Goal: Task Accomplishment & Management: Complete application form

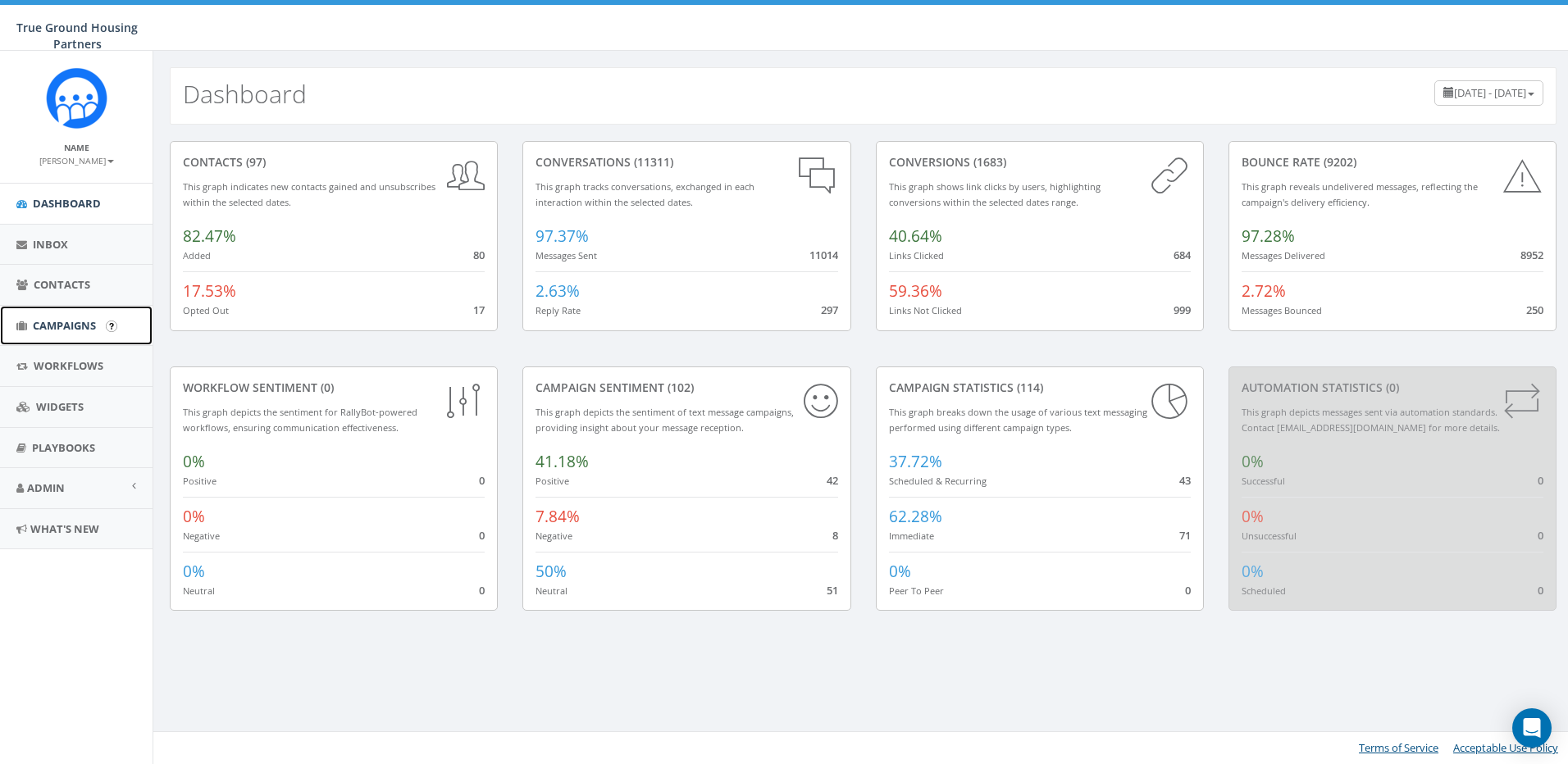
click at [60, 325] on span "Campaigns" at bounding box center [64, 325] width 63 height 14
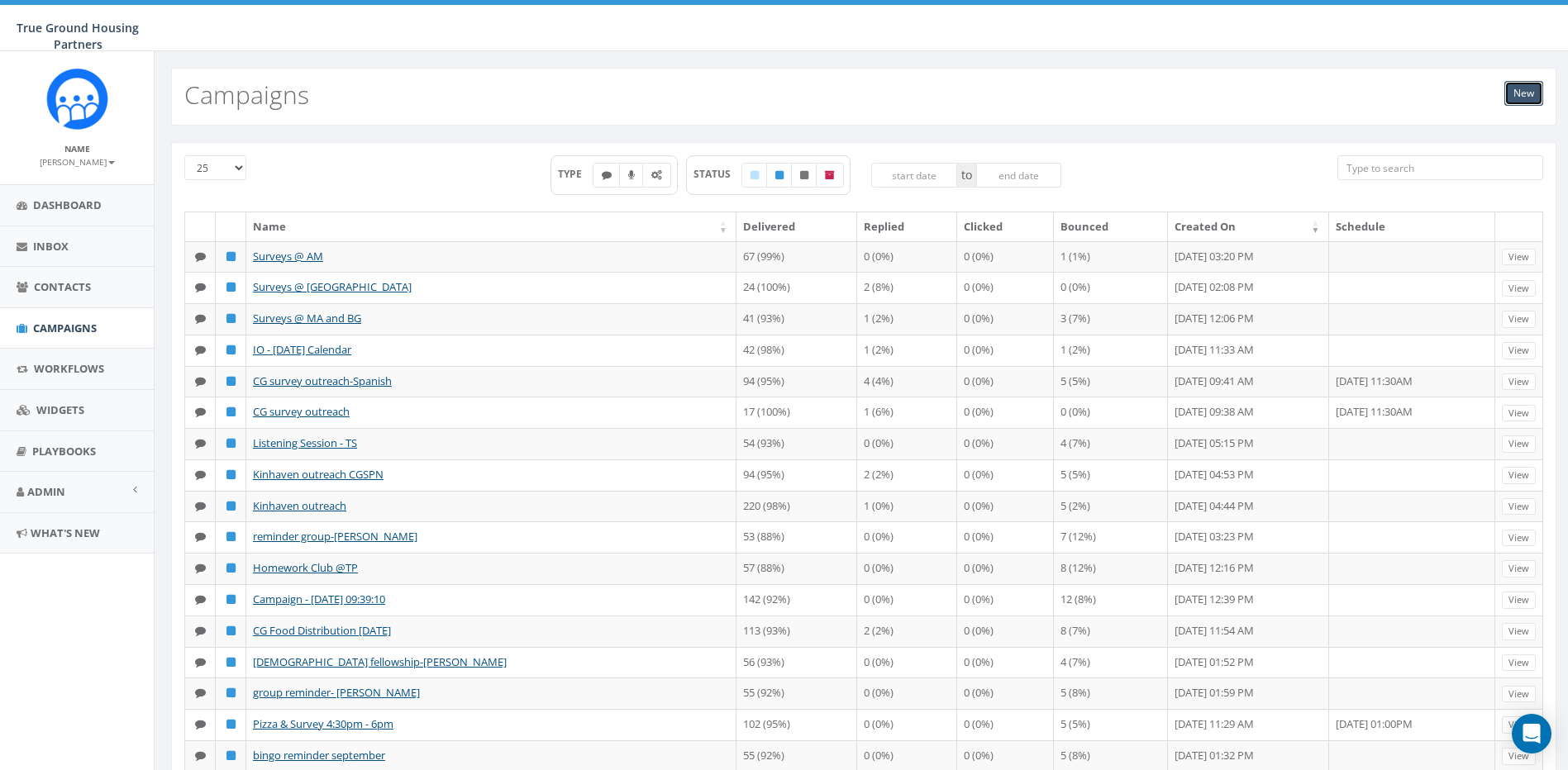
click at [1522, 90] on link "New" at bounding box center [1524, 93] width 39 height 25
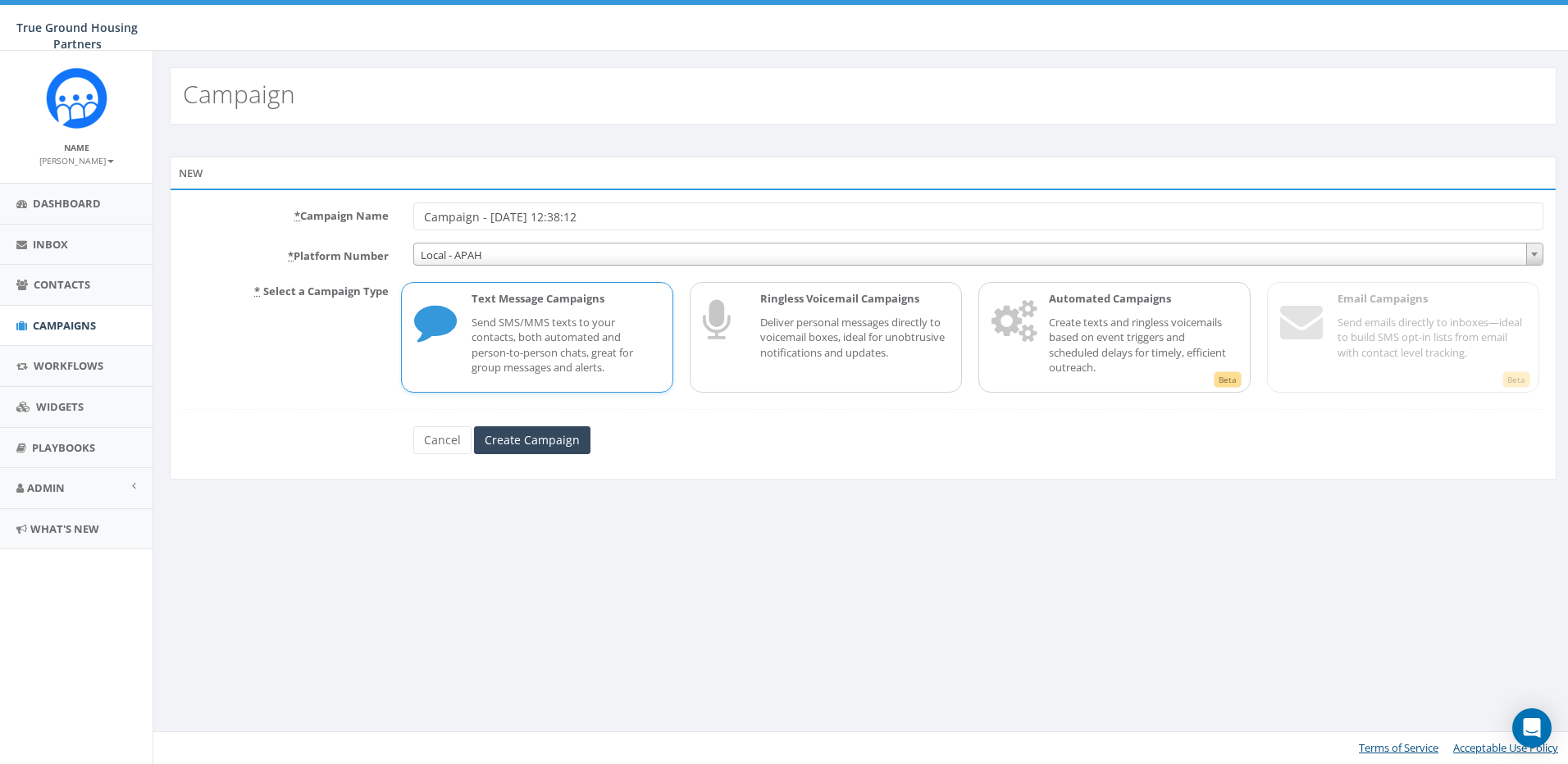
click at [518, 253] on span "Local - APAH" at bounding box center [979, 255] width 1129 height 23
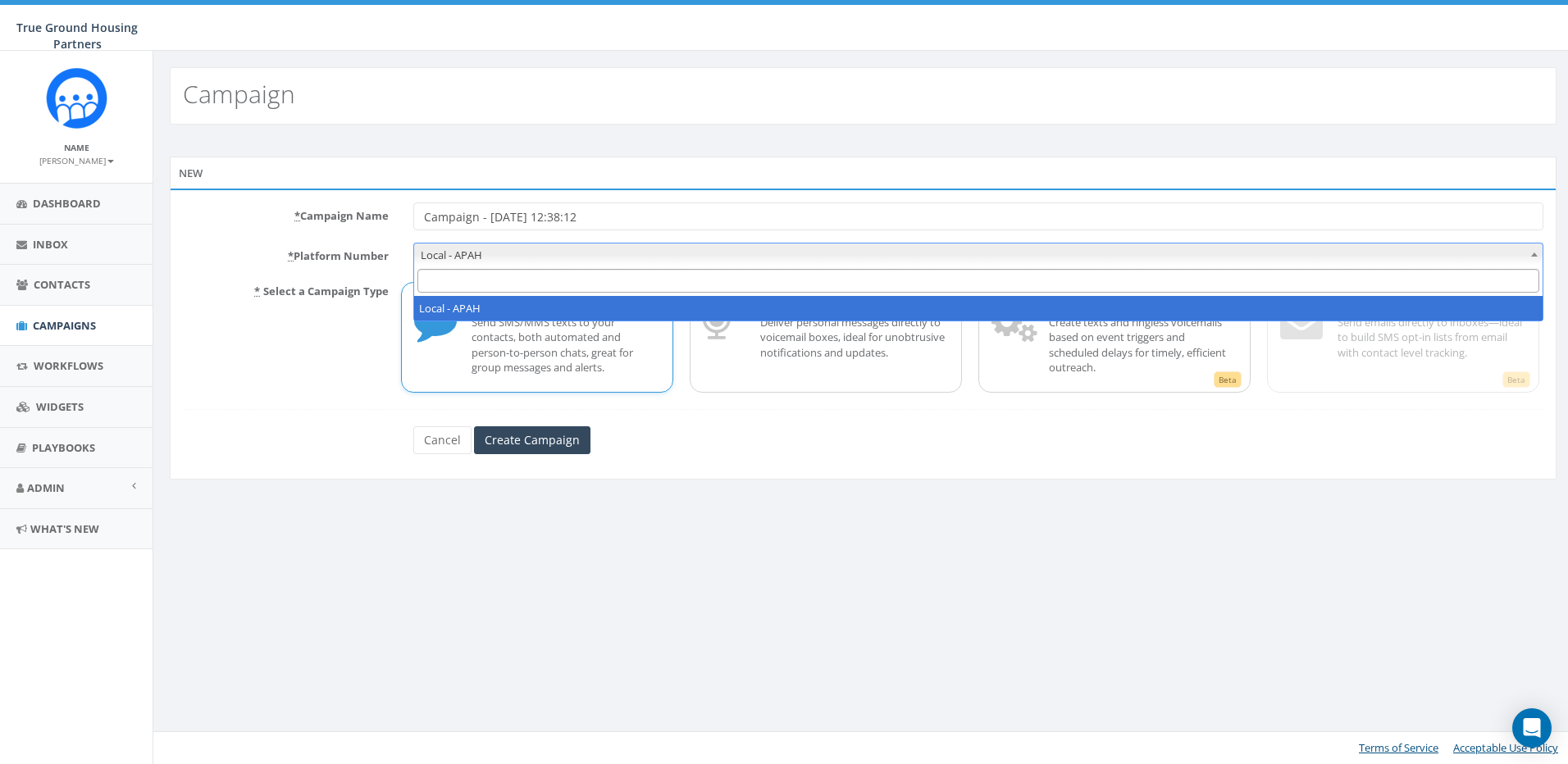
click at [518, 253] on span "Local - APAH" at bounding box center [979, 255] width 1129 height 23
drag, startPoint x: 541, startPoint y: 255, endPoint x: 518, endPoint y: 253, distance: 23.1
click at [518, 253] on span "Local - APAH" at bounding box center [979, 255] width 1129 height 23
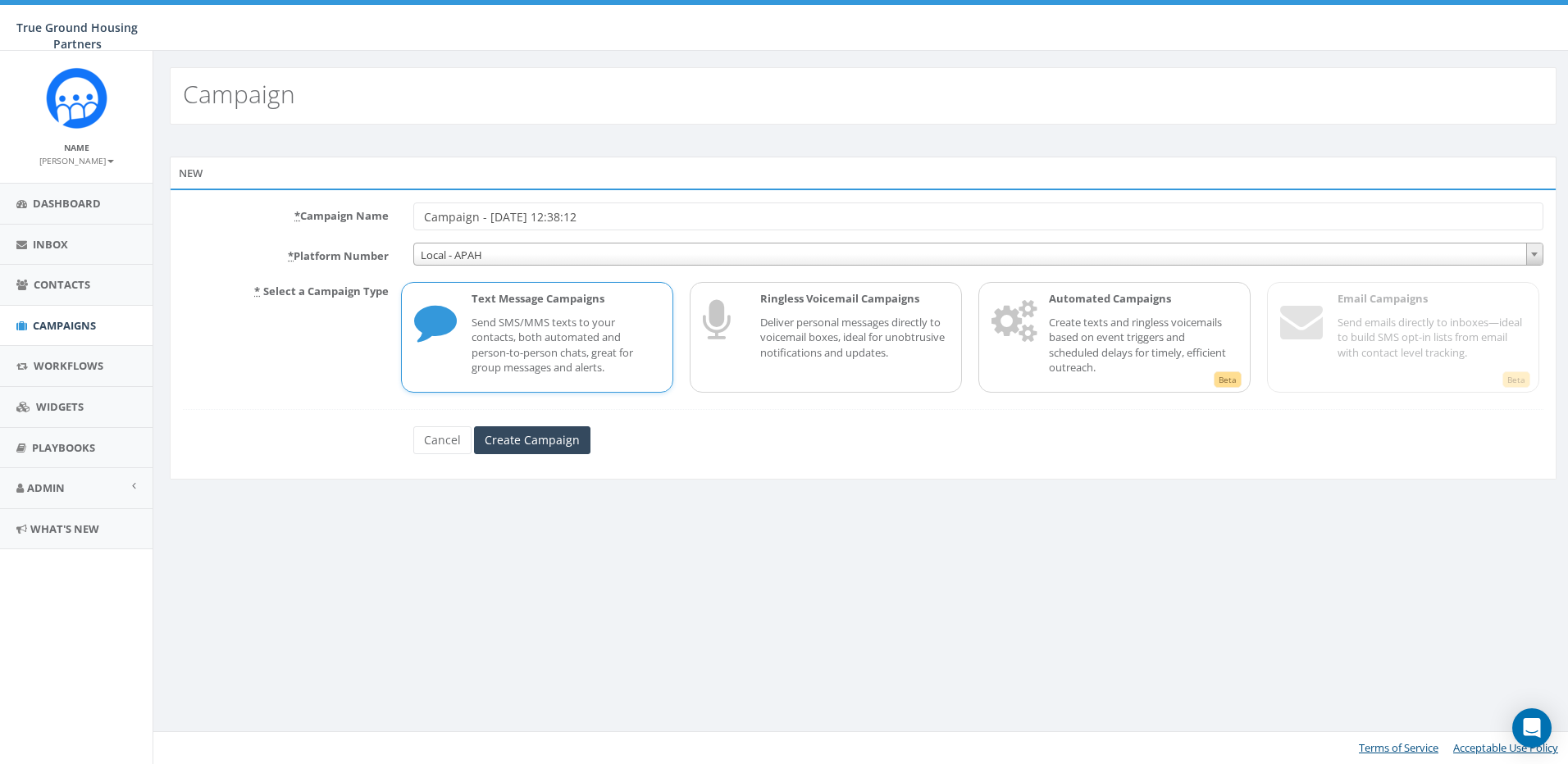
click at [646, 223] on input "Campaign - 09/29/2025, 12:38:12" at bounding box center [979, 216] width 1131 height 28
type input "C"
type input "UPDATED - Ilda's October Calendar"
click at [538, 437] on input "Create Campaign" at bounding box center [532, 440] width 117 height 28
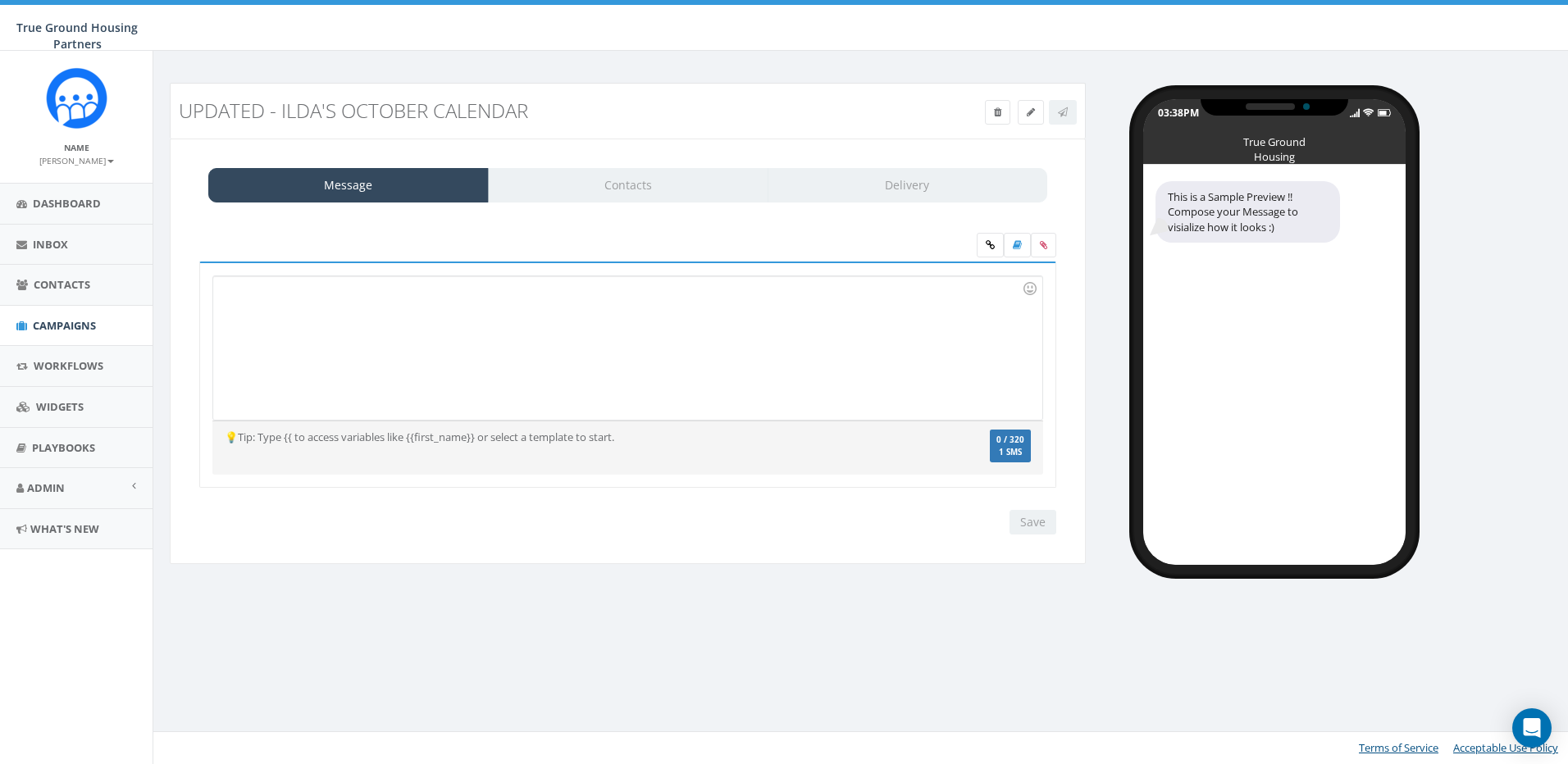
click at [398, 315] on div at bounding box center [626, 348] width 828 height 143
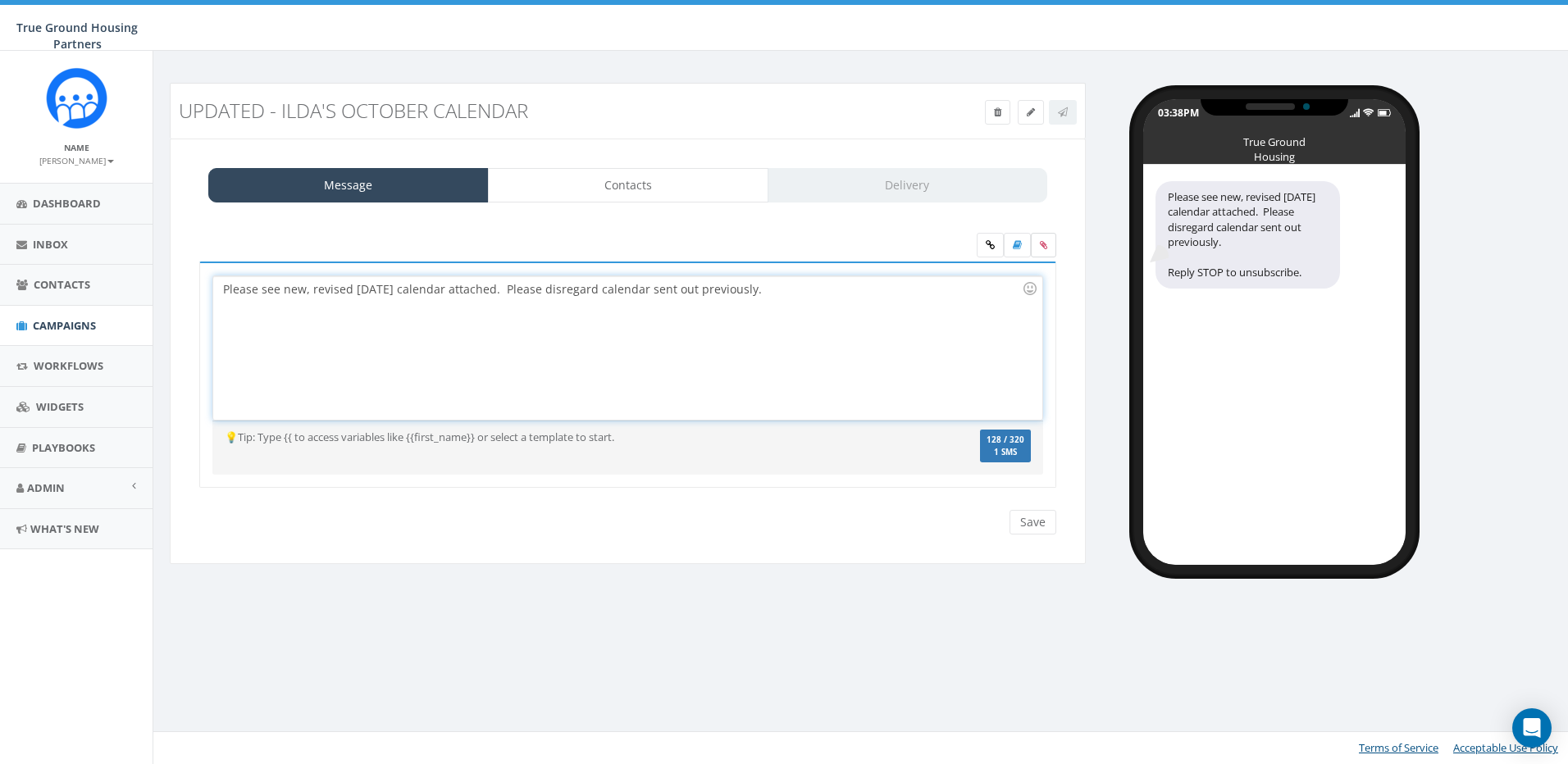
click at [1044, 245] on icon at bounding box center [1044, 245] width 8 height 10
click at [0, 0] on input "file" at bounding box center [0, 0] width 0 height 0
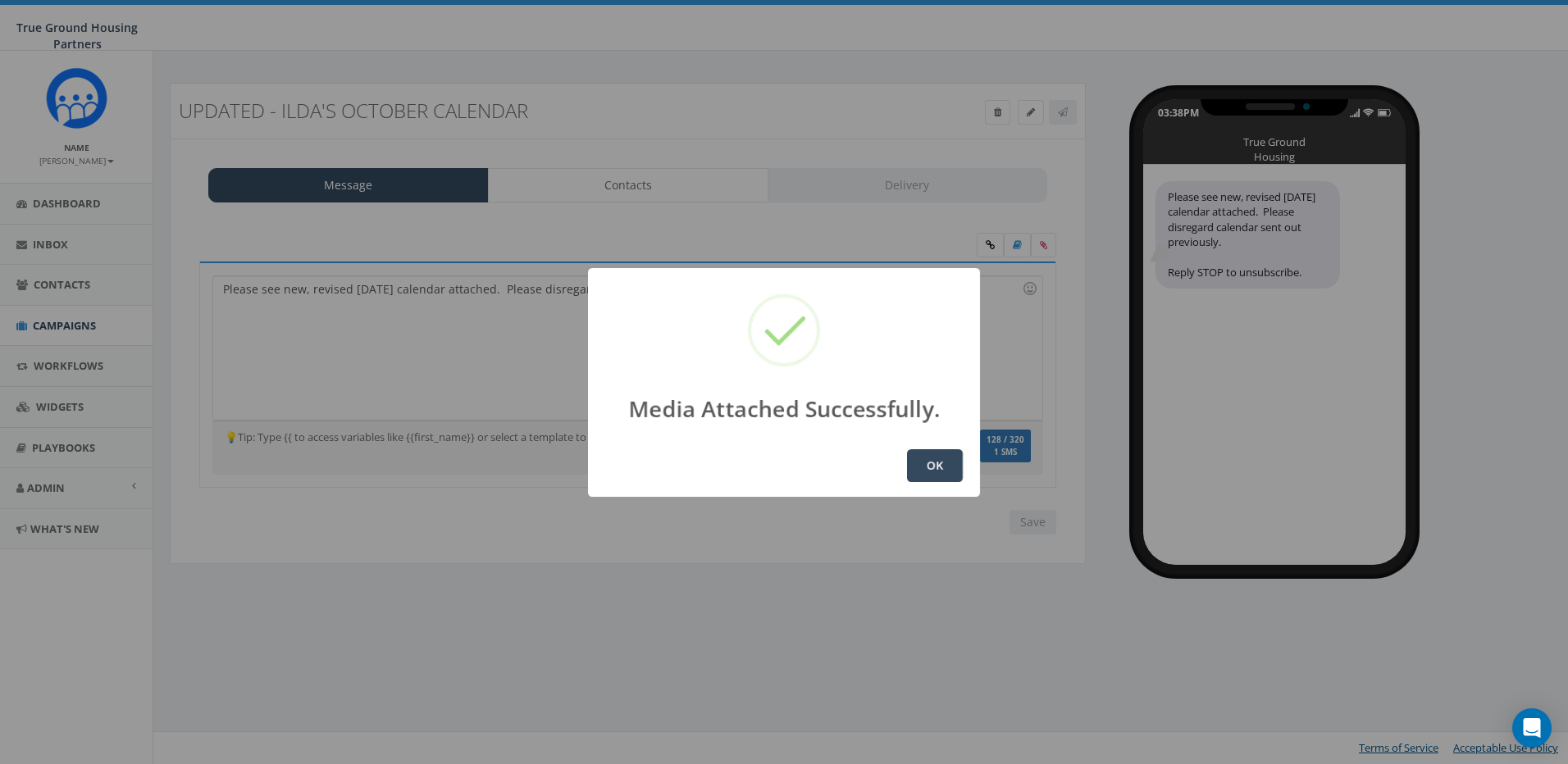
click at [946, 456] on button "OK" at bounding box center [935, 466] width 55 height 32
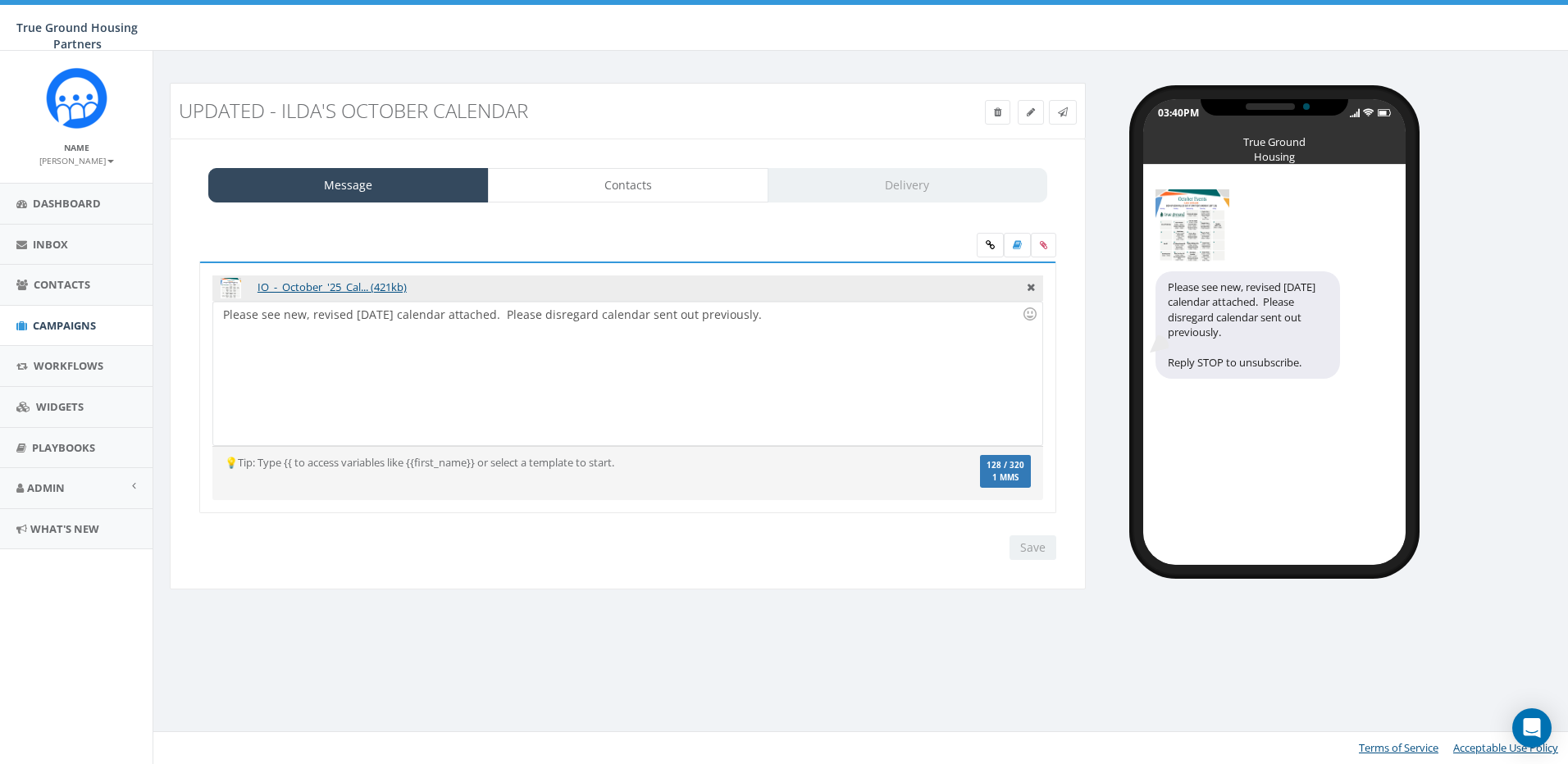
click at [1190, 223] on img at bounding box center [1192, 225] width 74 height 74
click at [1029, 287] on icon at bounding box center [1030, 285] width 9 height 14
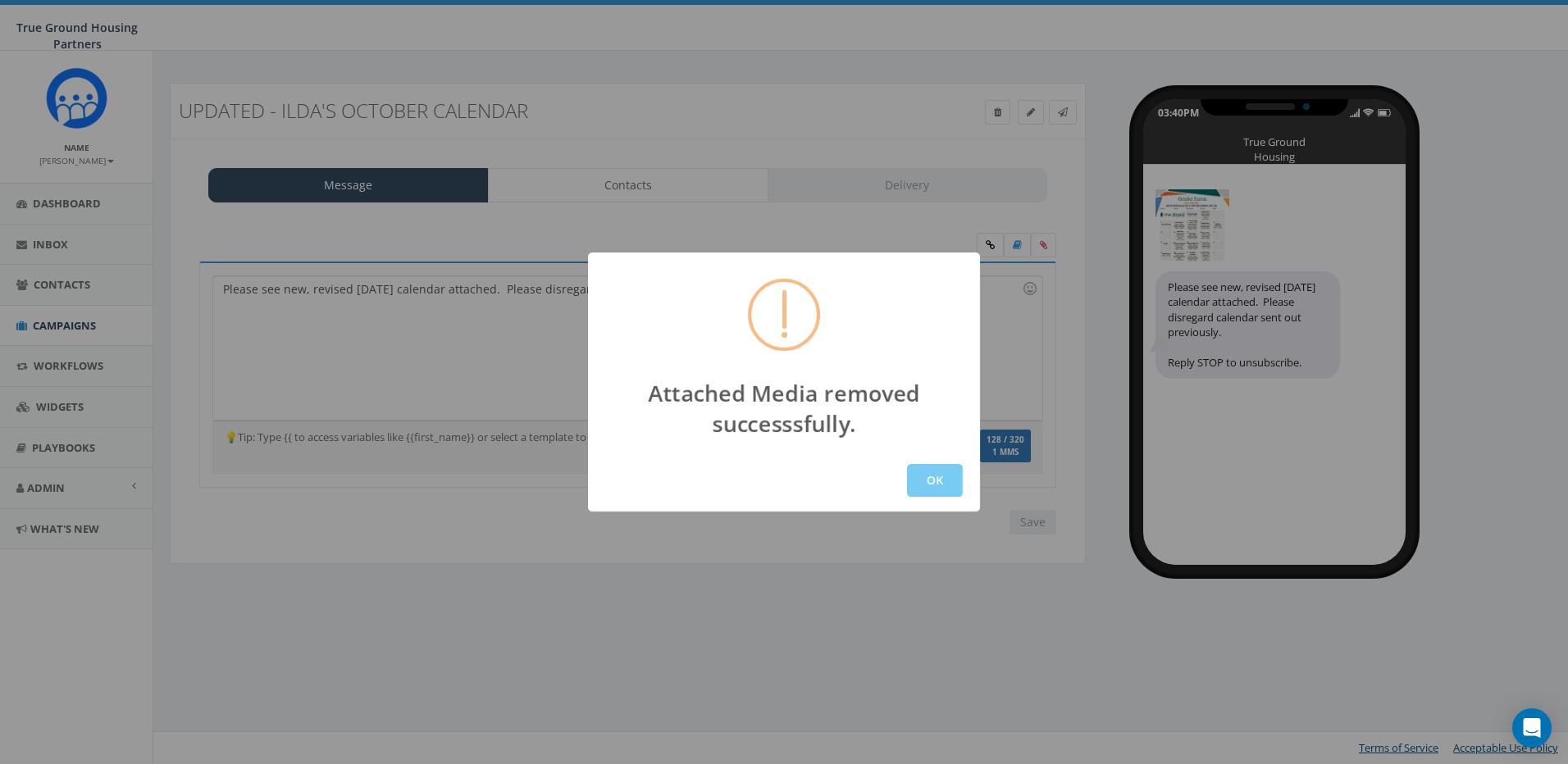
click at [925, 479] on button "OK" at bounding box center [935, 480] width 55 height 32
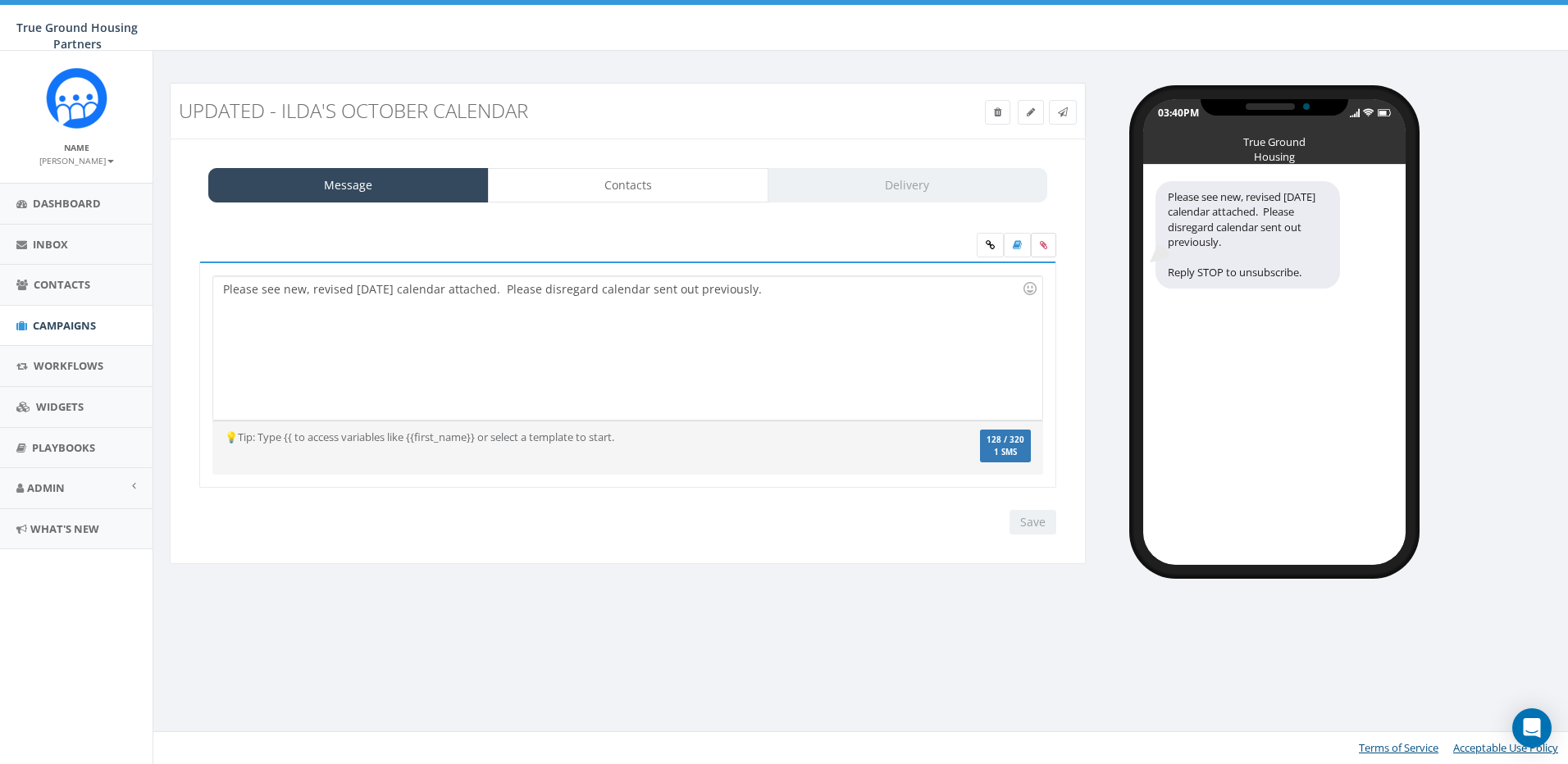
click at [1044, 243] on icon at bounding box center [1044, 245] width 8 height 10
click at [0, 0] on input "file" at bounding box center [0, 0] width 0 height 0
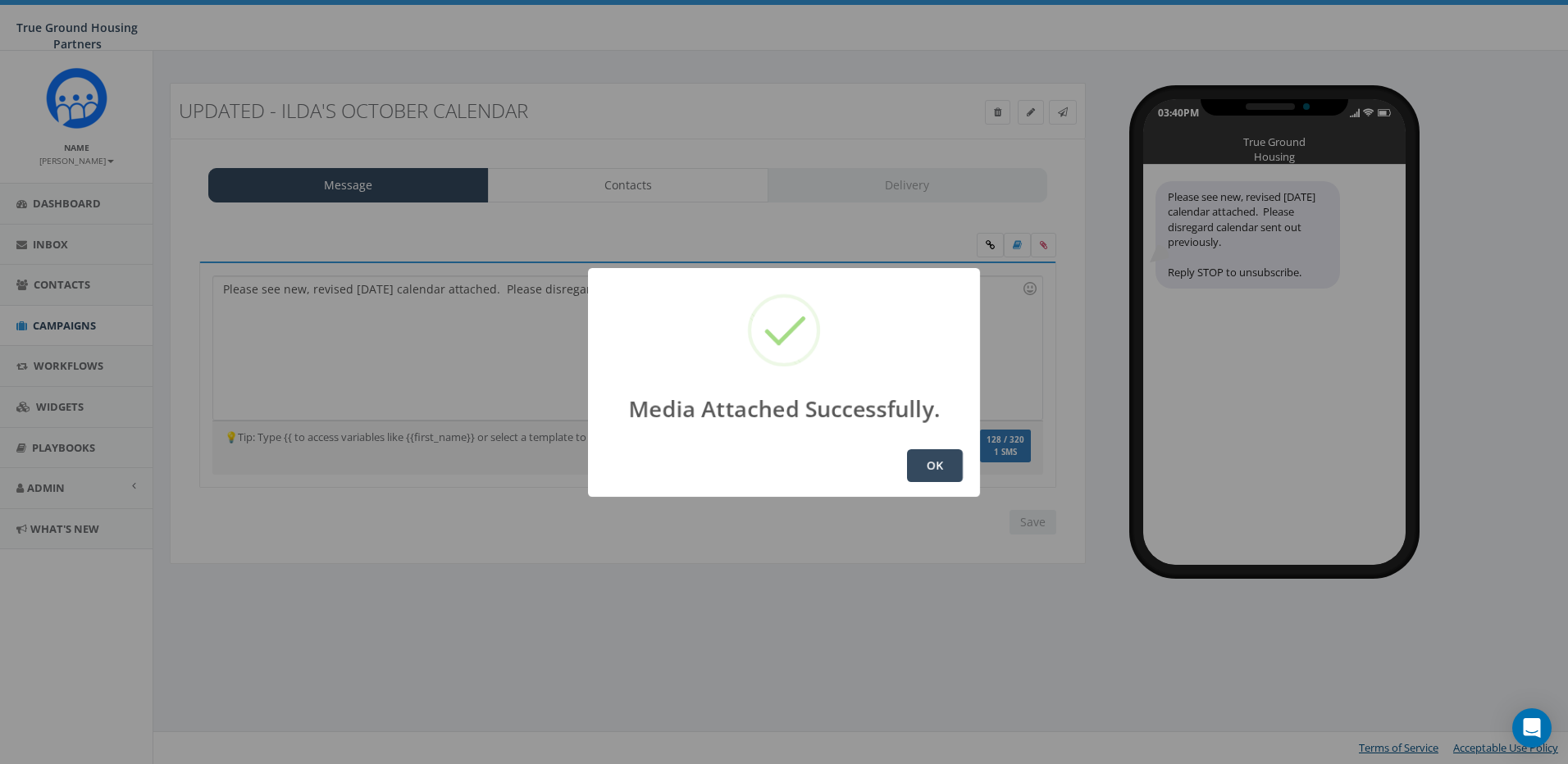
click at [944, 460] on button "OK" at bounding box center [935, 466] width 55 height 32
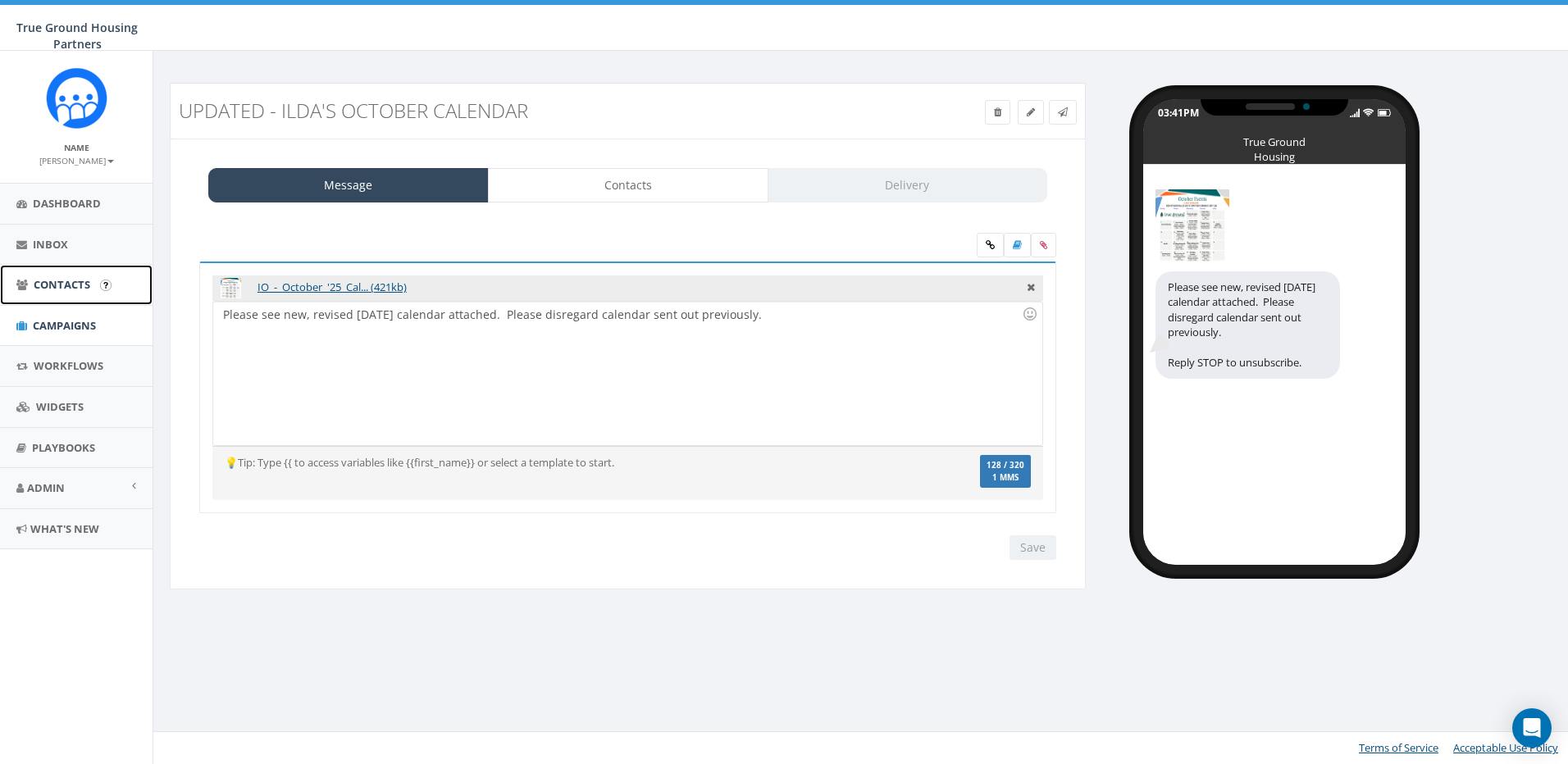
click at [61, 280] on span "Contacts" at bounding box center [61, 284] width 56 height 14
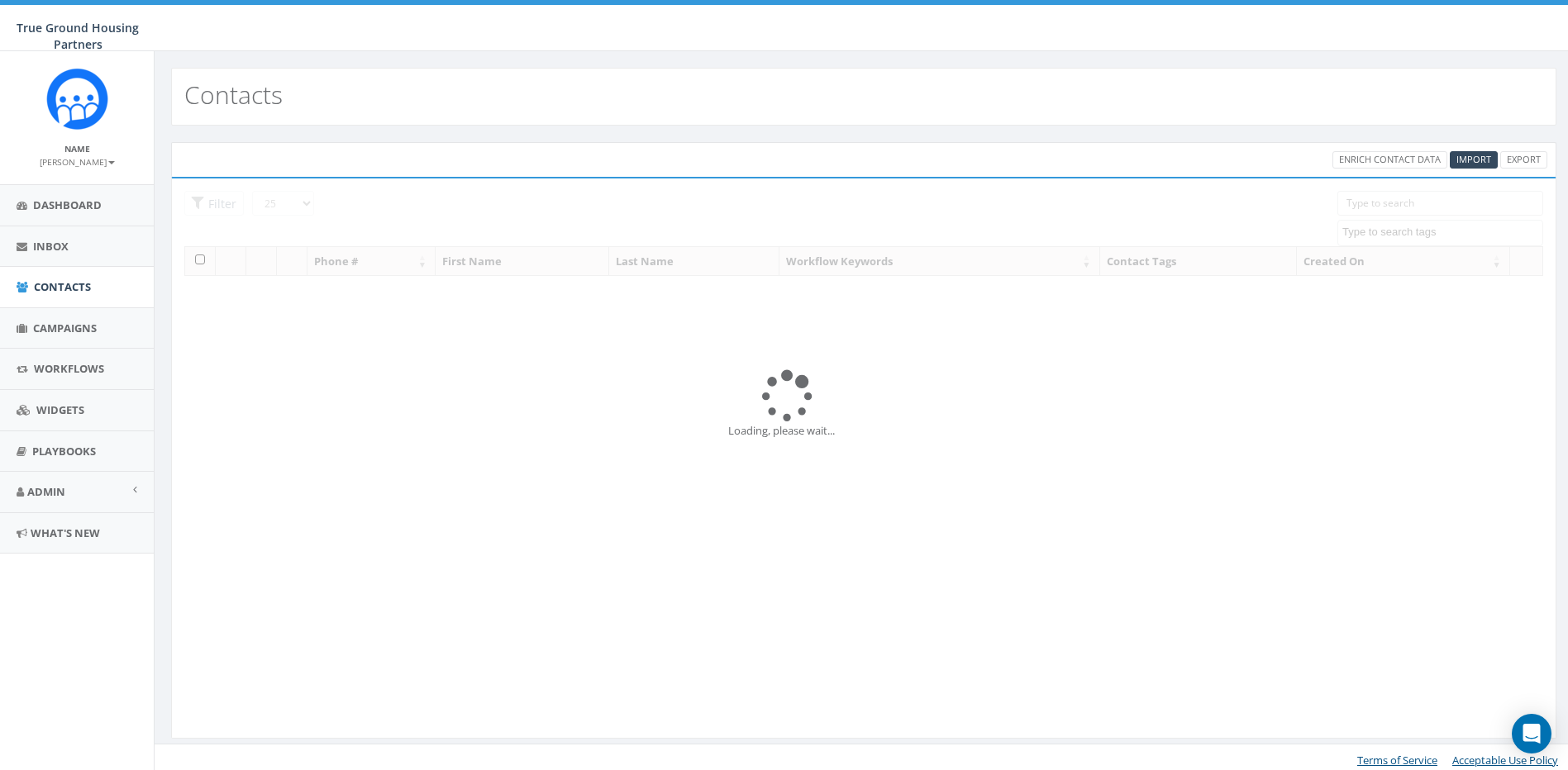
select select
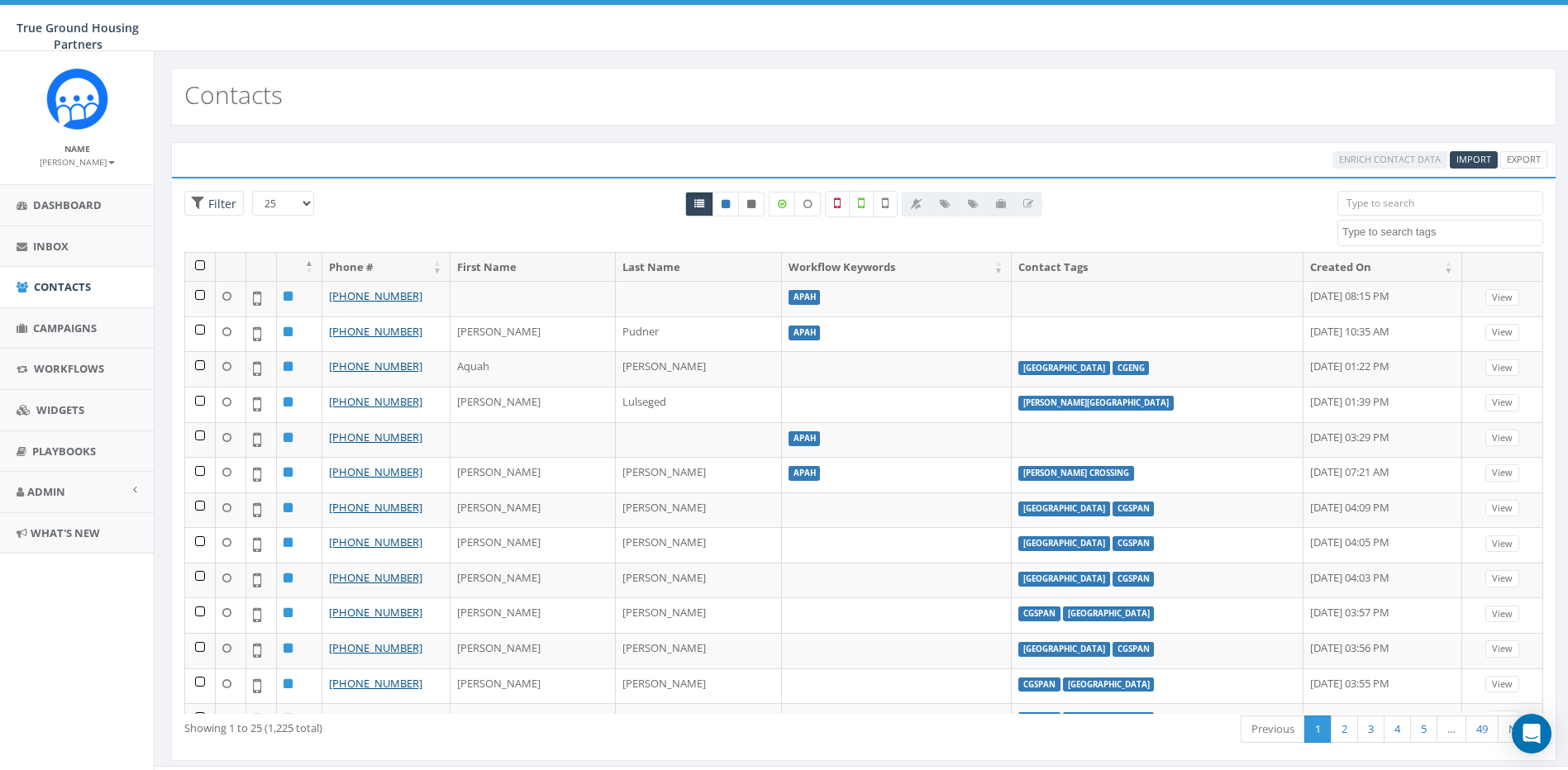
click at [1427, 204] on input "search" at bounding box center [1441, 203] width 206 height 25
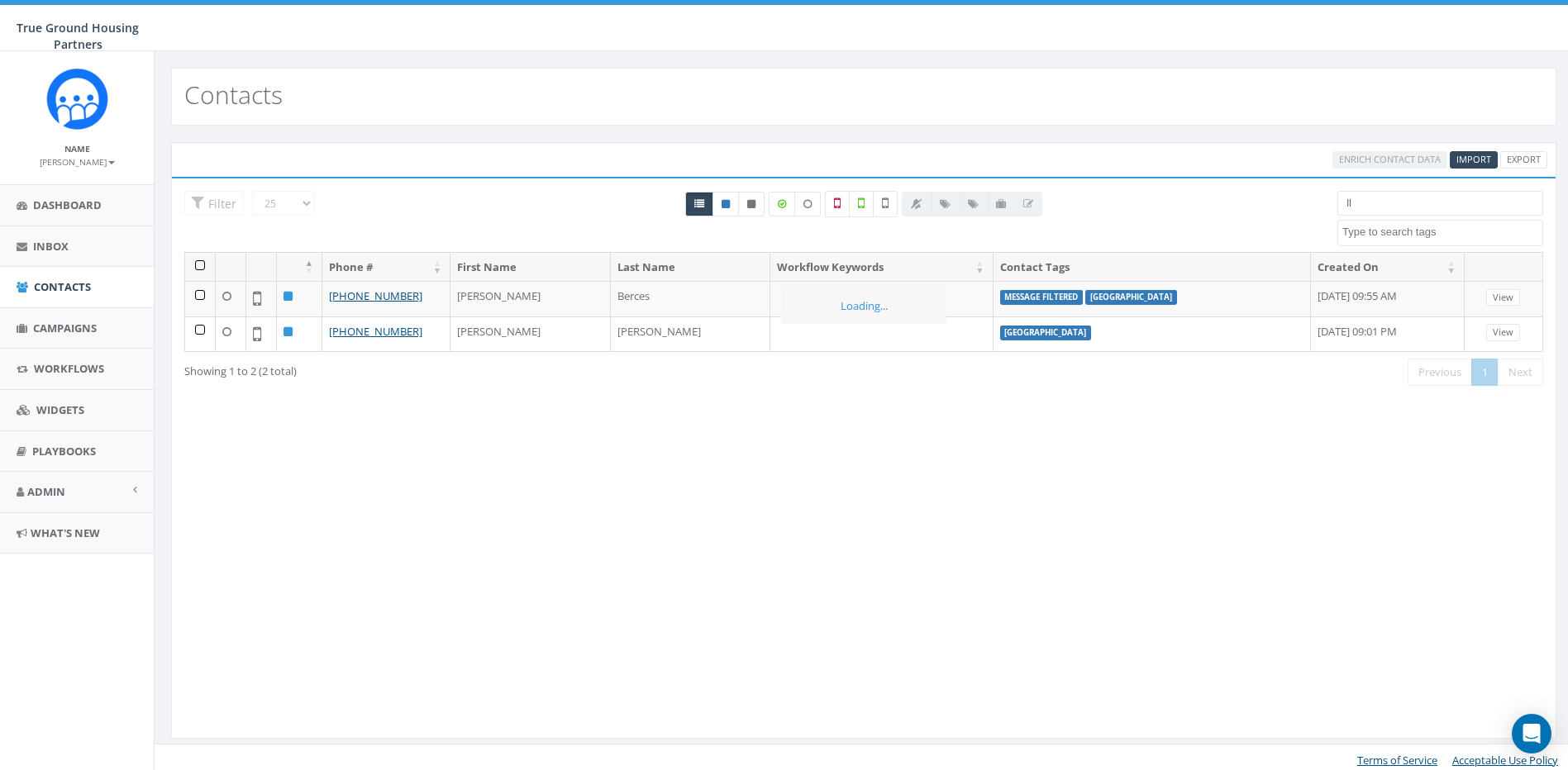
type input "I"
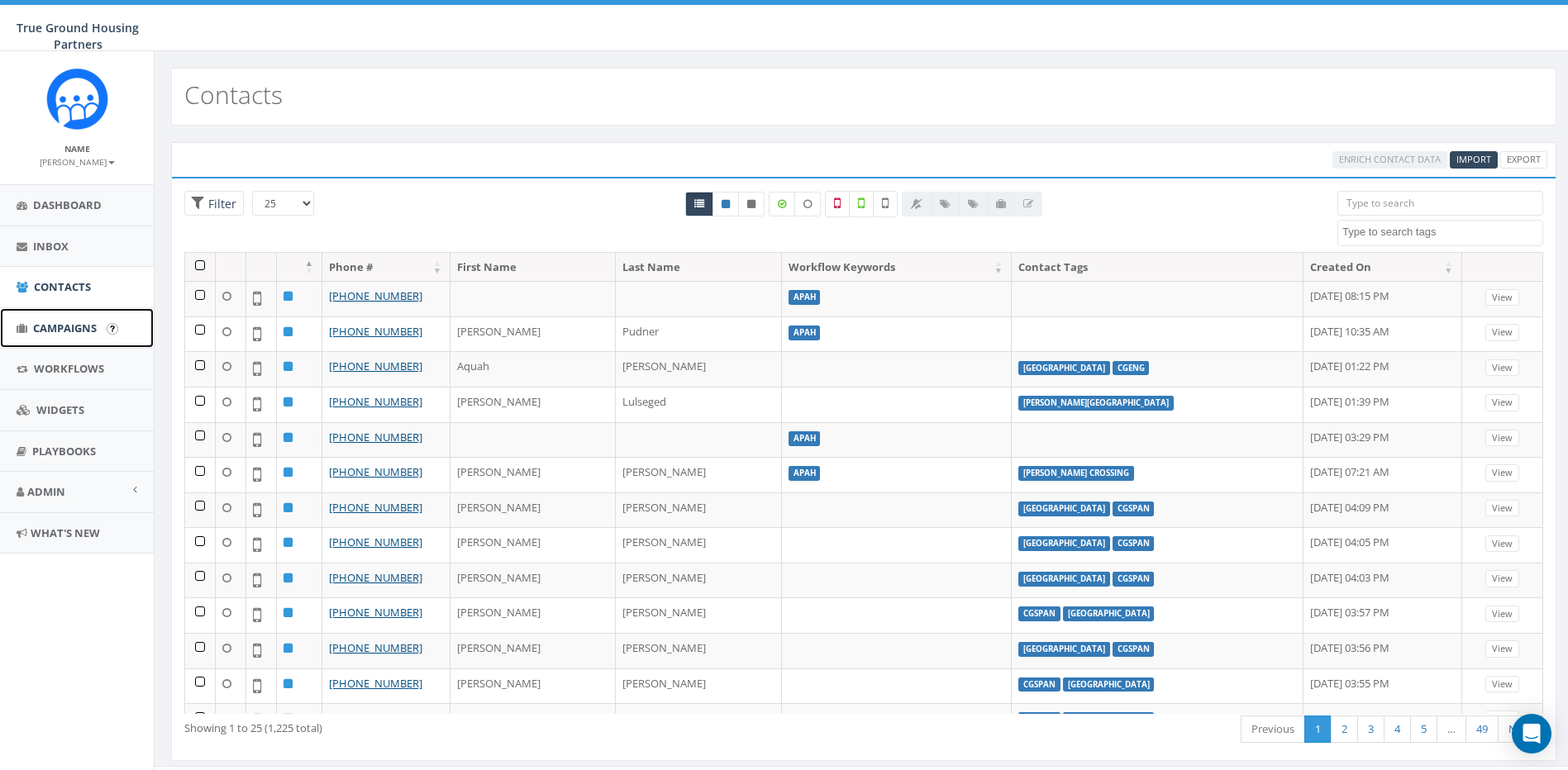
click at [54, 324] on span "Campaigns" at bounding box center [64, 327] width 64 height 14
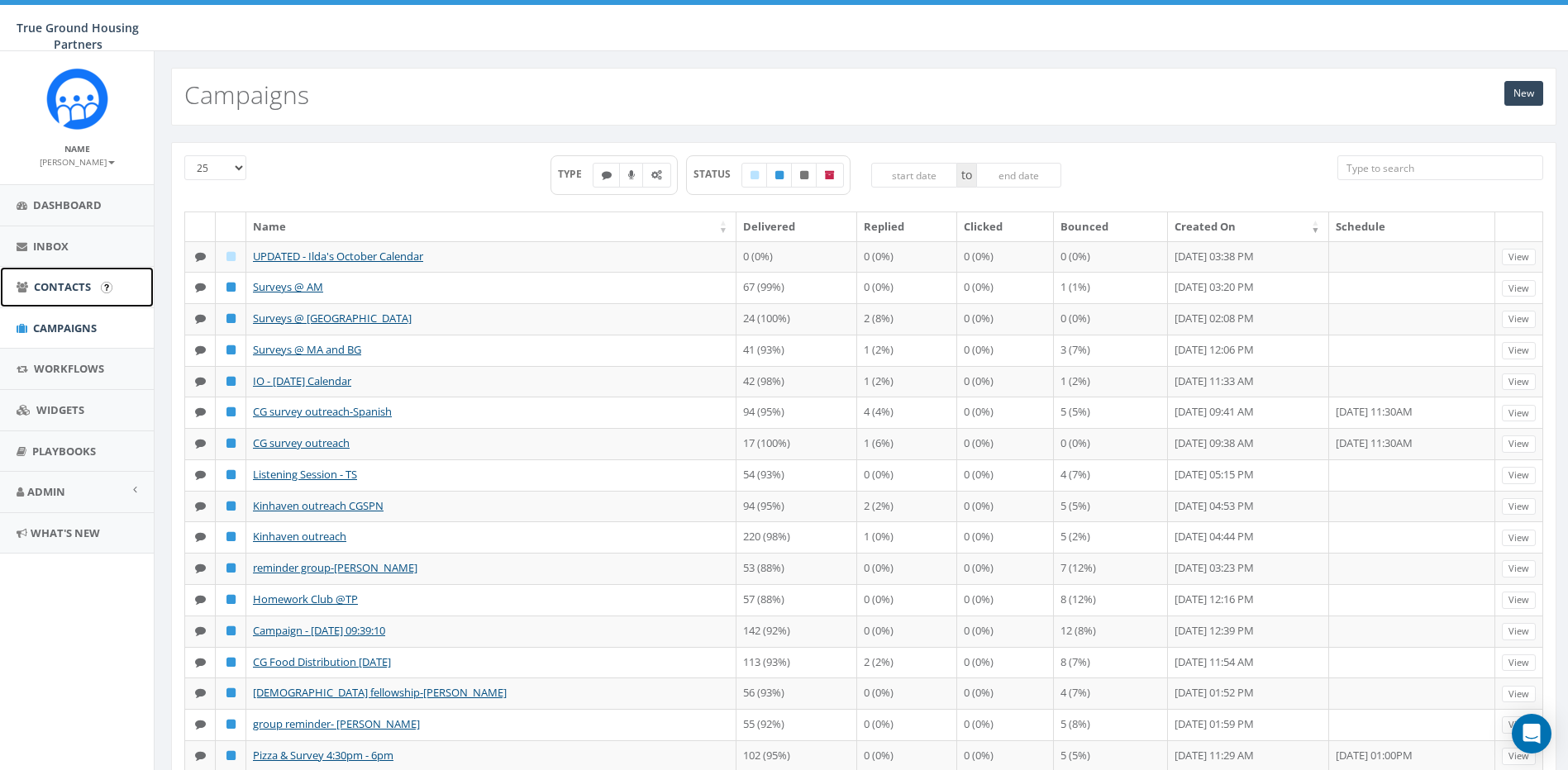
click at [64, 283] on span "Contacts" at bounding box center [62, 286] width 57 height 14
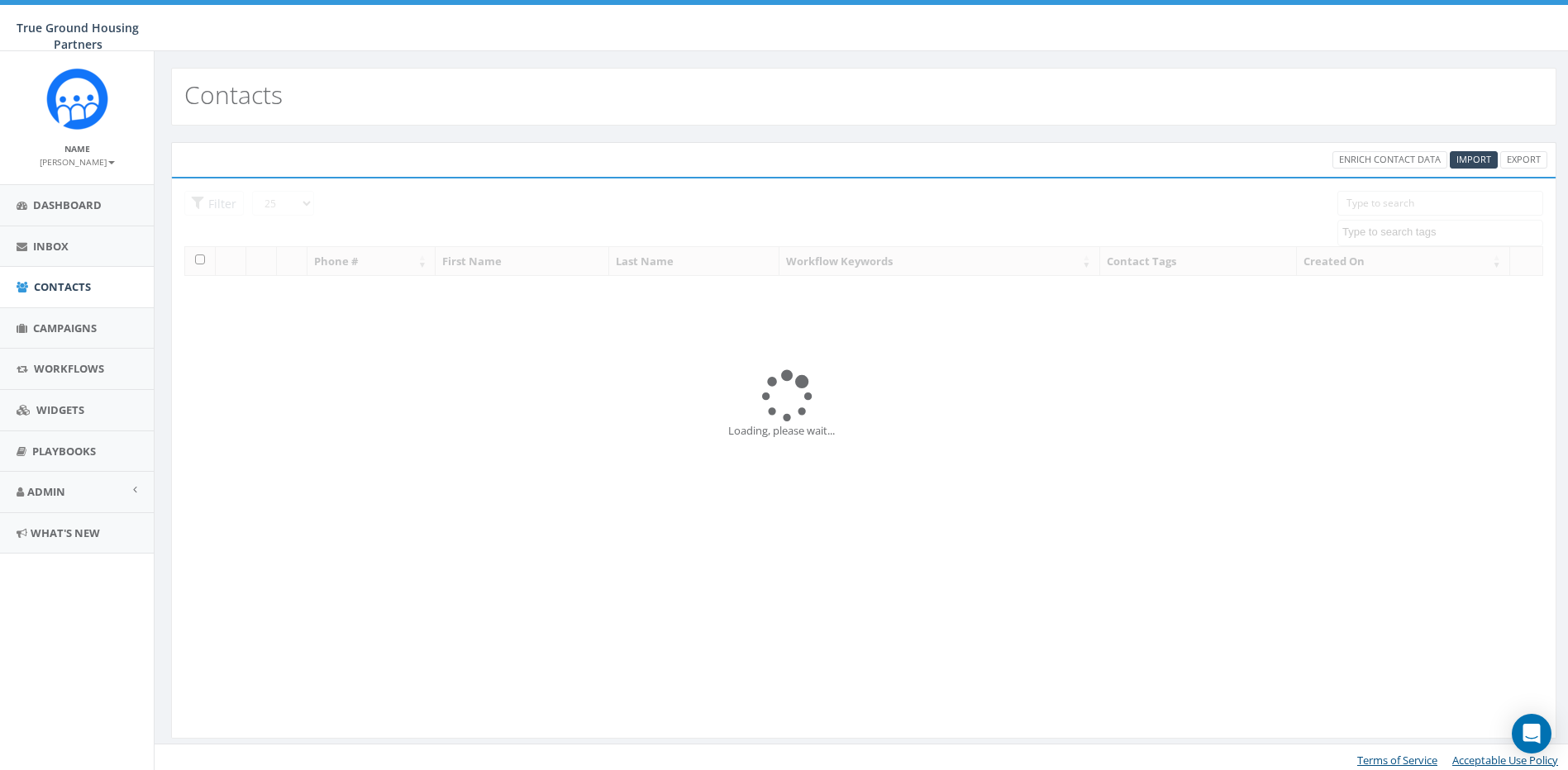
select select
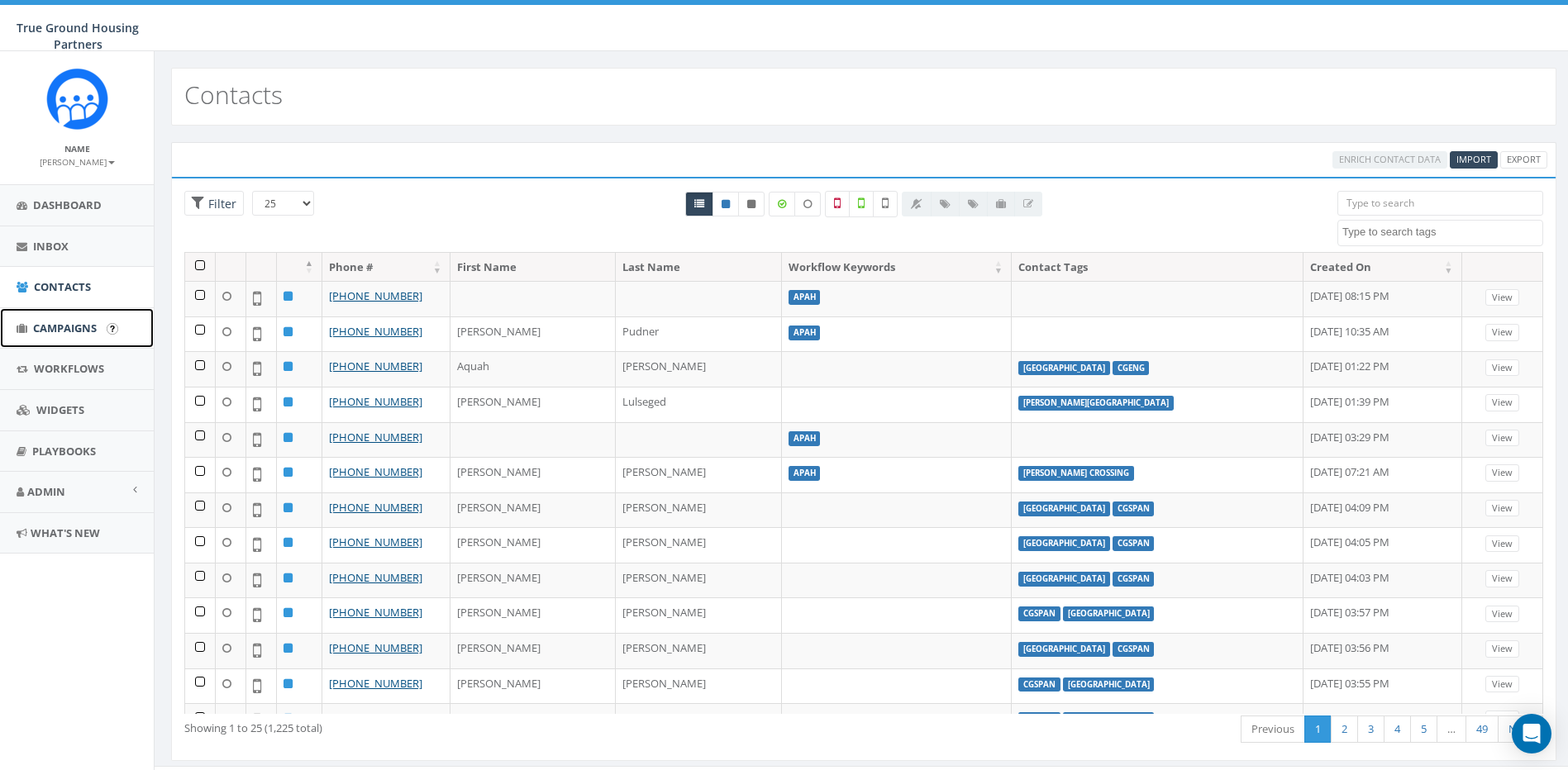
click at [56, 327] on span "Campaigns" at bounding box center [64, 327] width 64 height 14
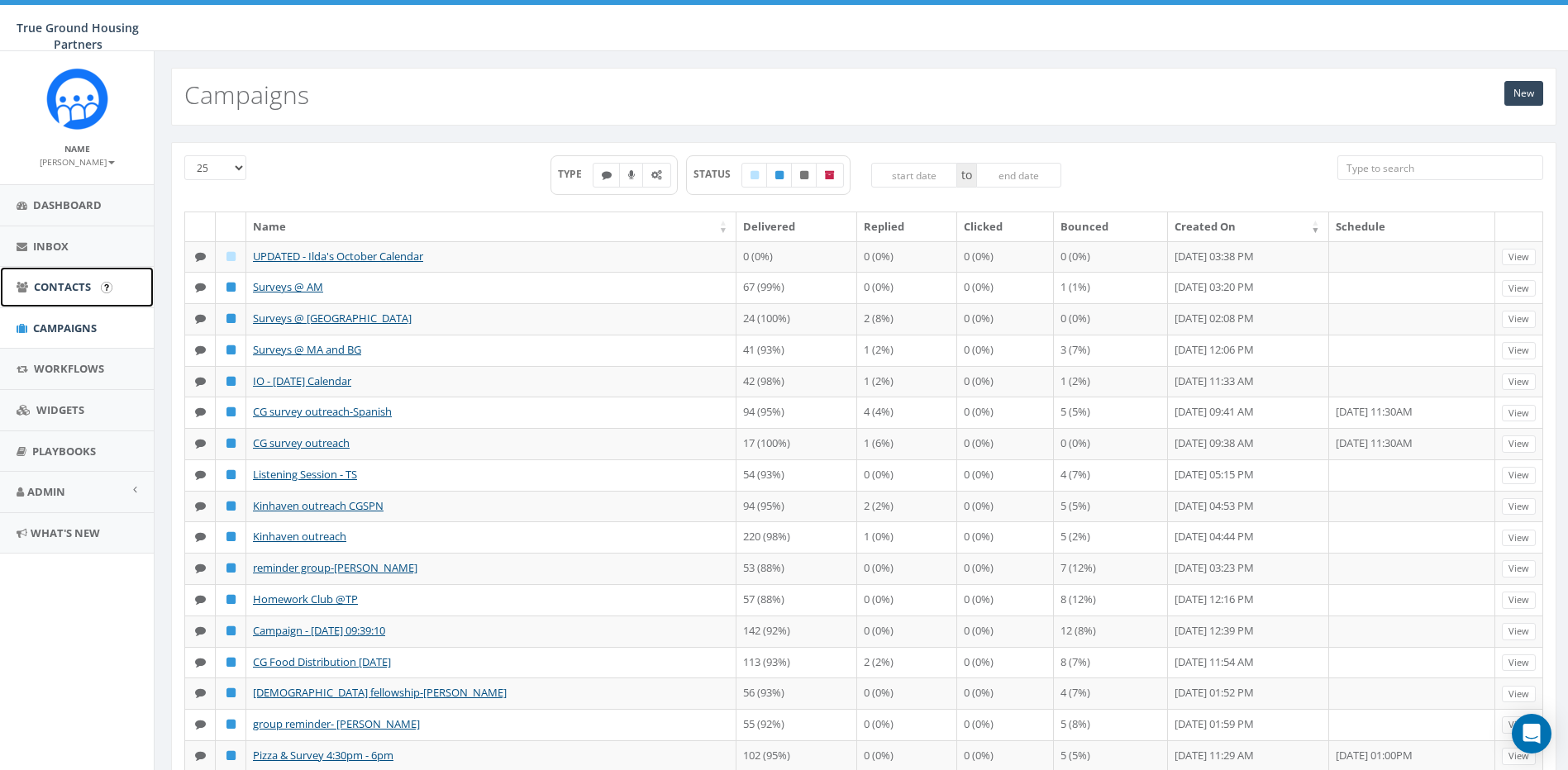
click at [58, 282] on span "Contacts" at bounding box center [62, 286] width 57 height 14
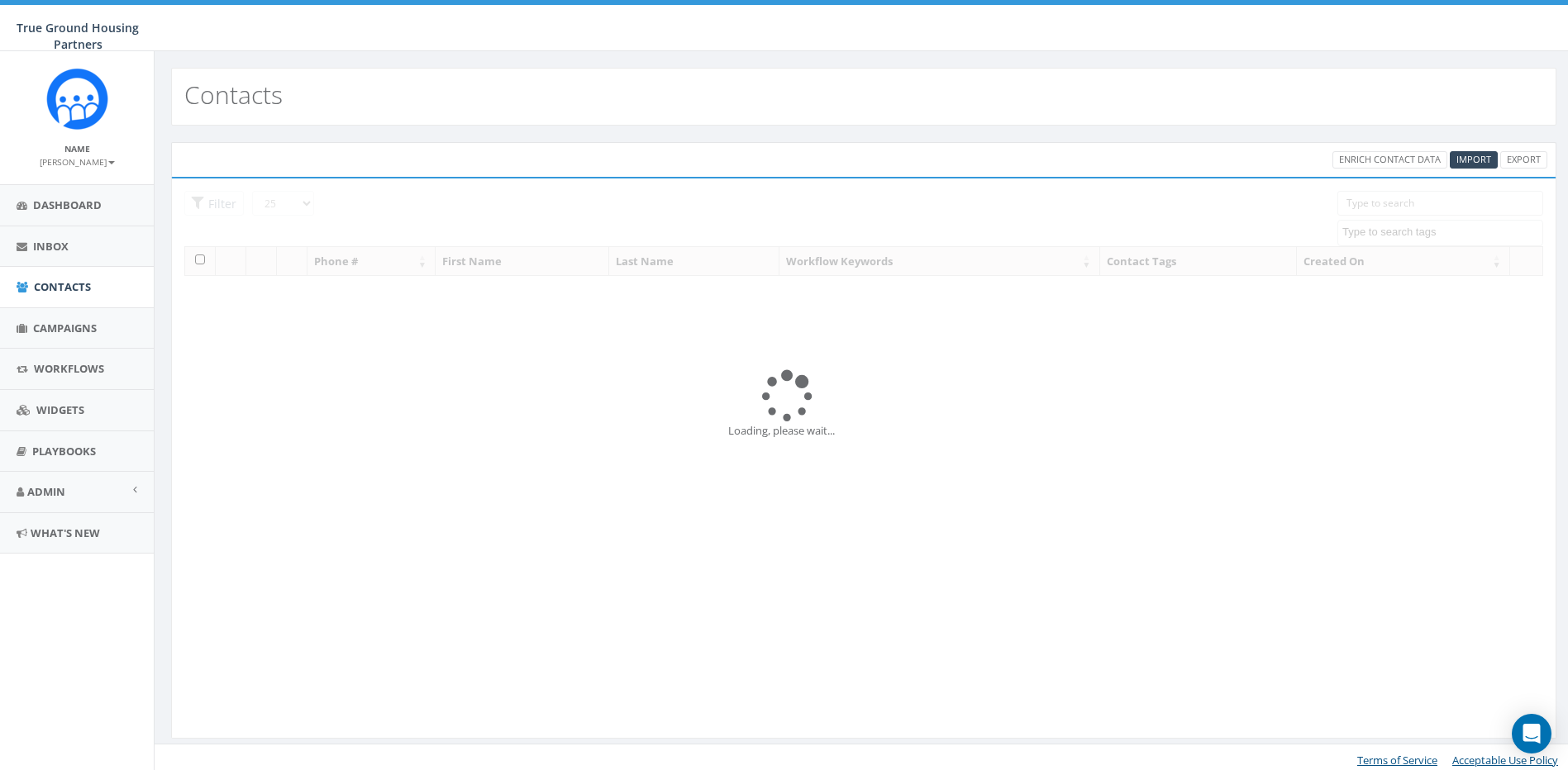
select select
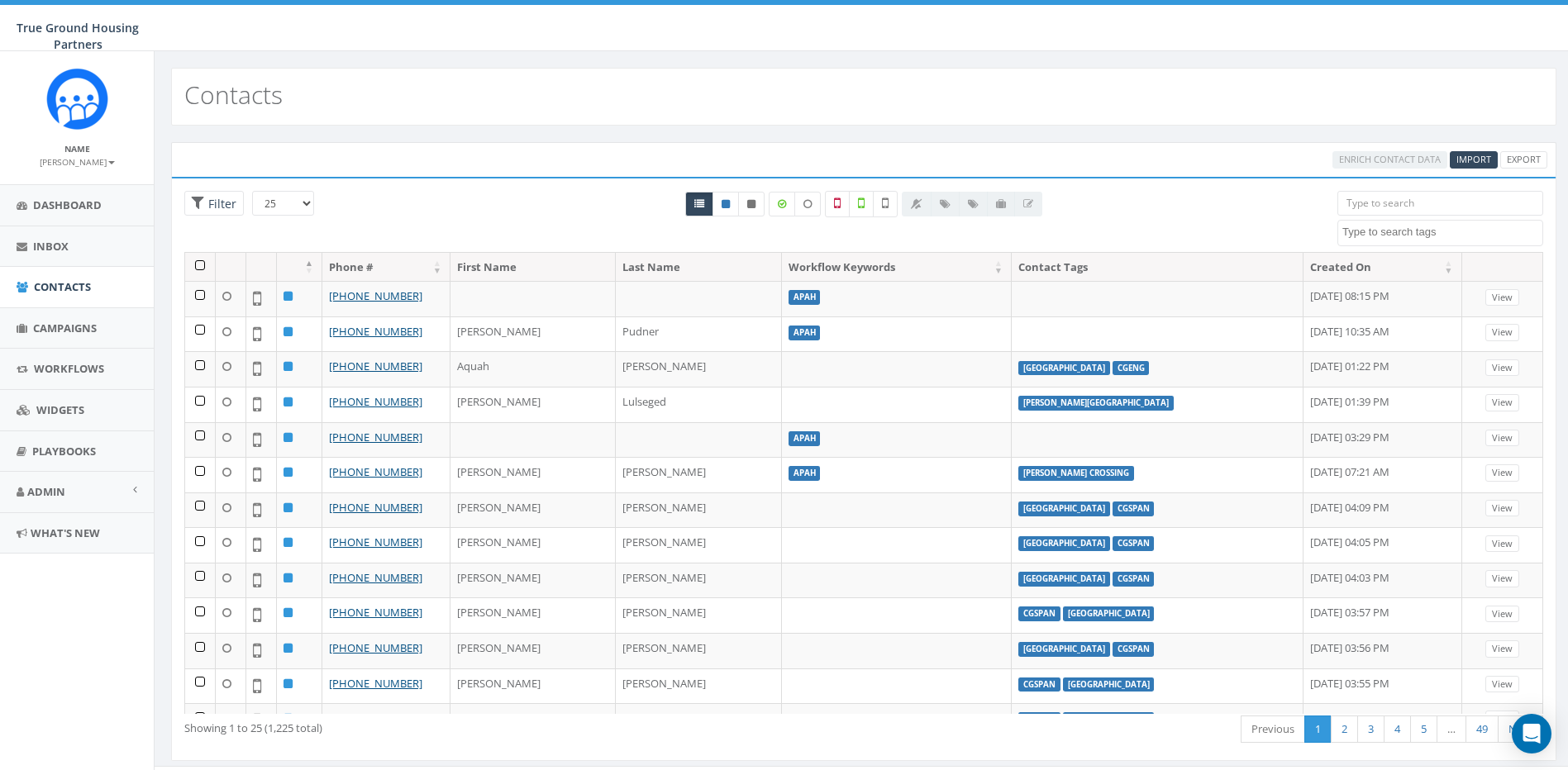
click at [1451, 232] on textarea "Search" at bounding box center [1443, 232] width 200 height 14
type textarea "[PERSON_NAME]"
select select "Ilda's Overlook"
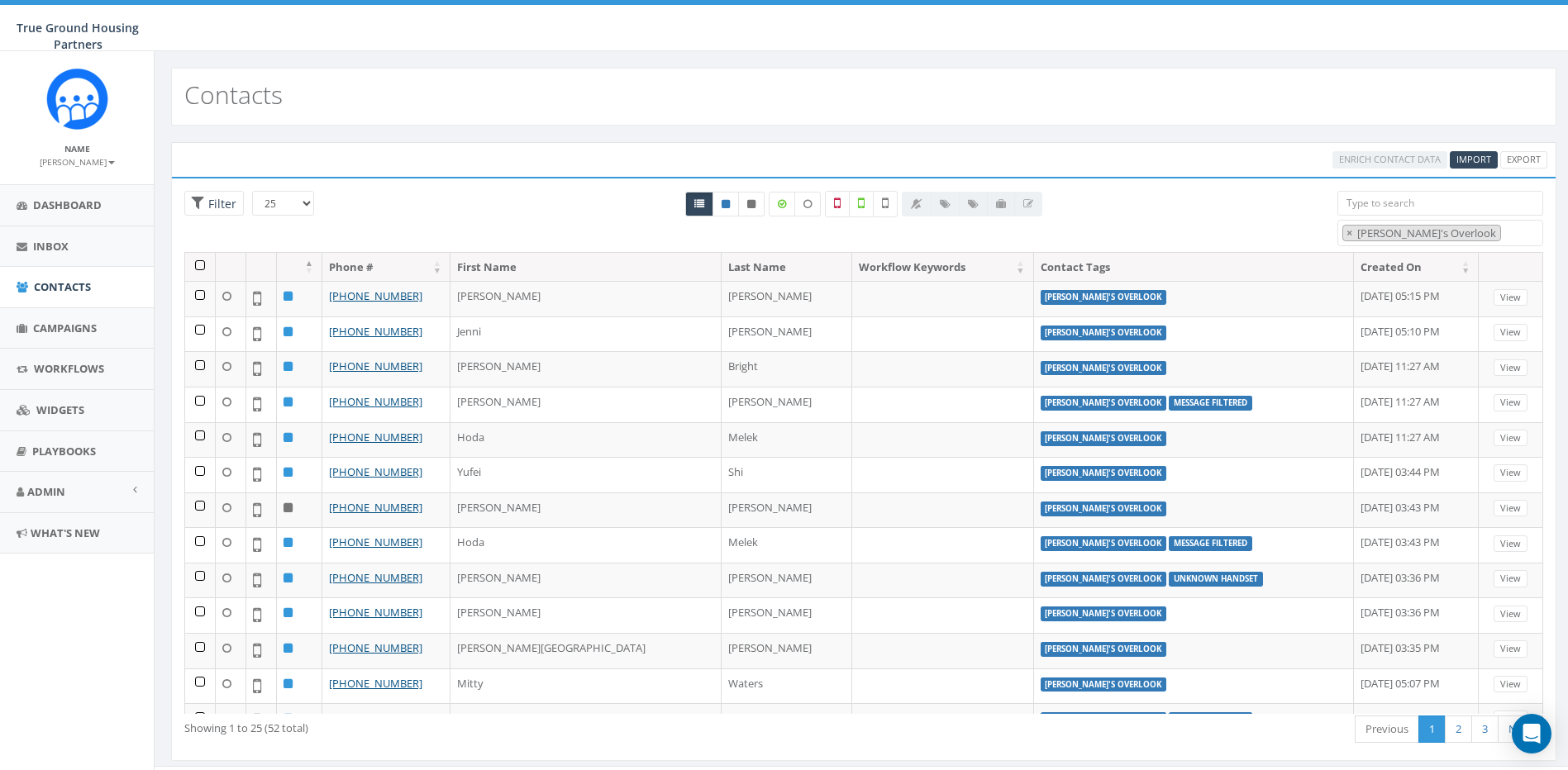
click at [201, 263] on th at bounding box center [200, 268] width 31 height 29
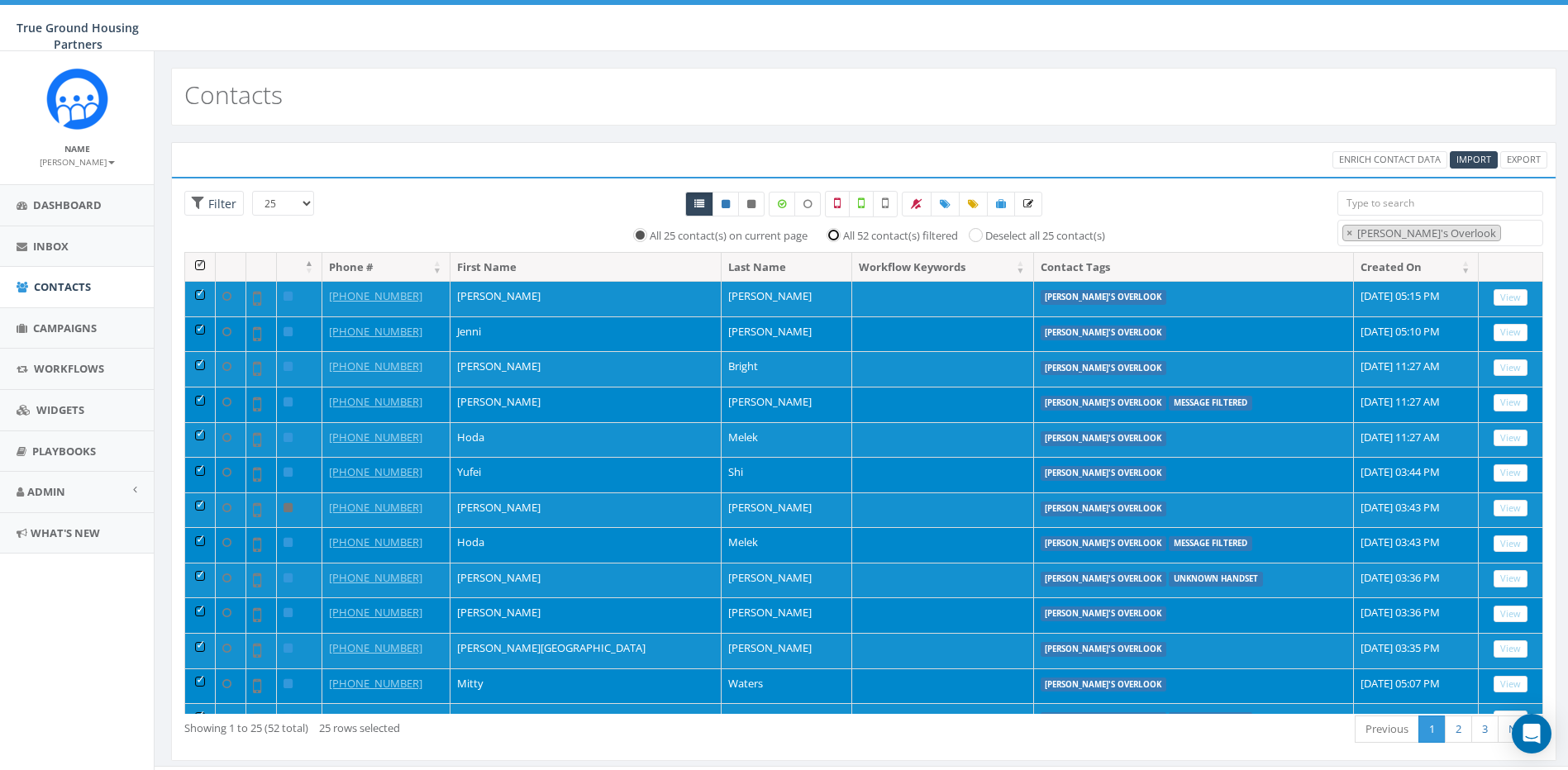
click at [835, 237] on input "All 52 contact(s) filtered" at bounding box center [837, 234] width 11 height 11
radio input "true"
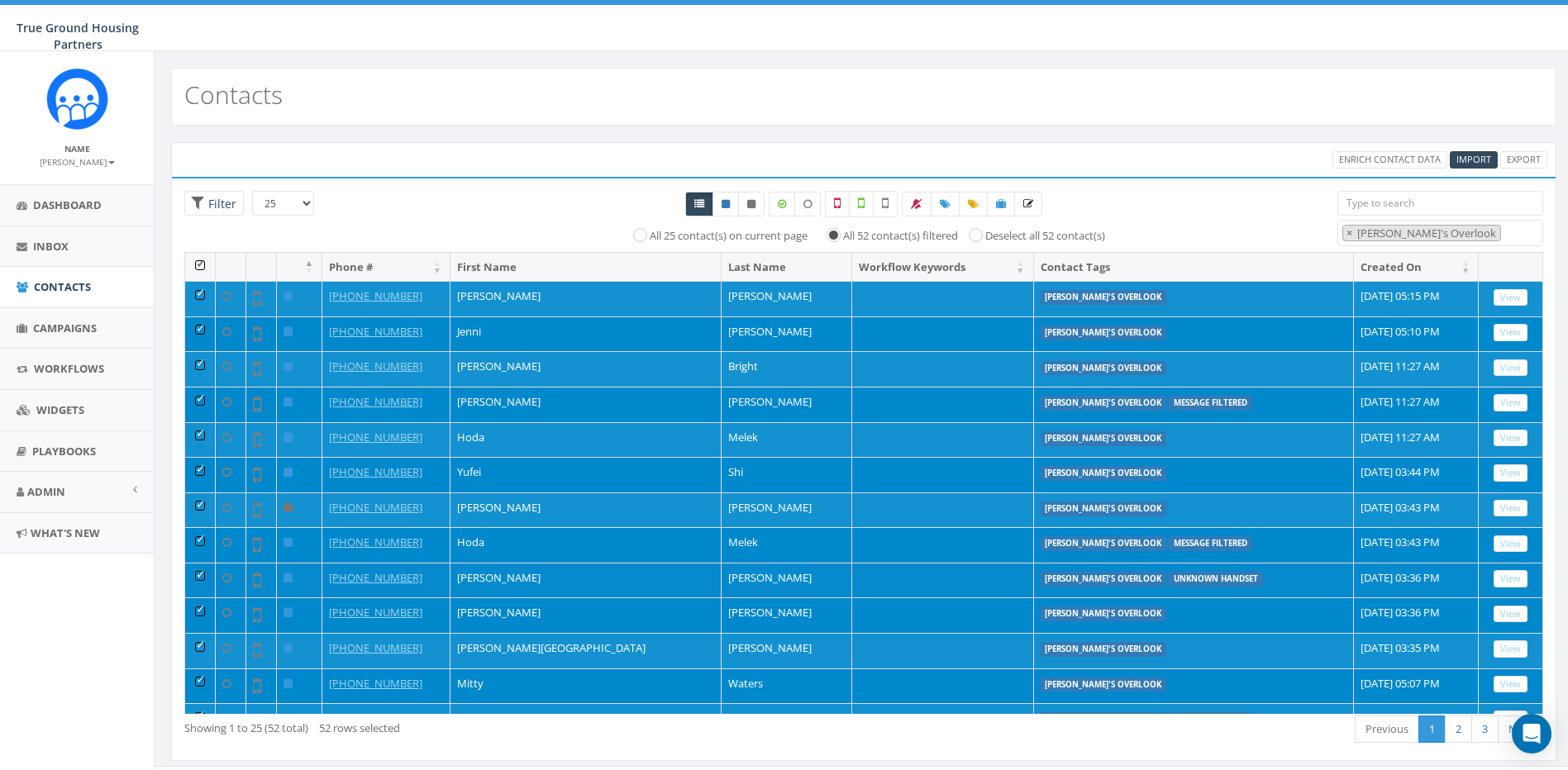
click at [197, 573] on td at bounding box center [200, 580] width 31 height 36
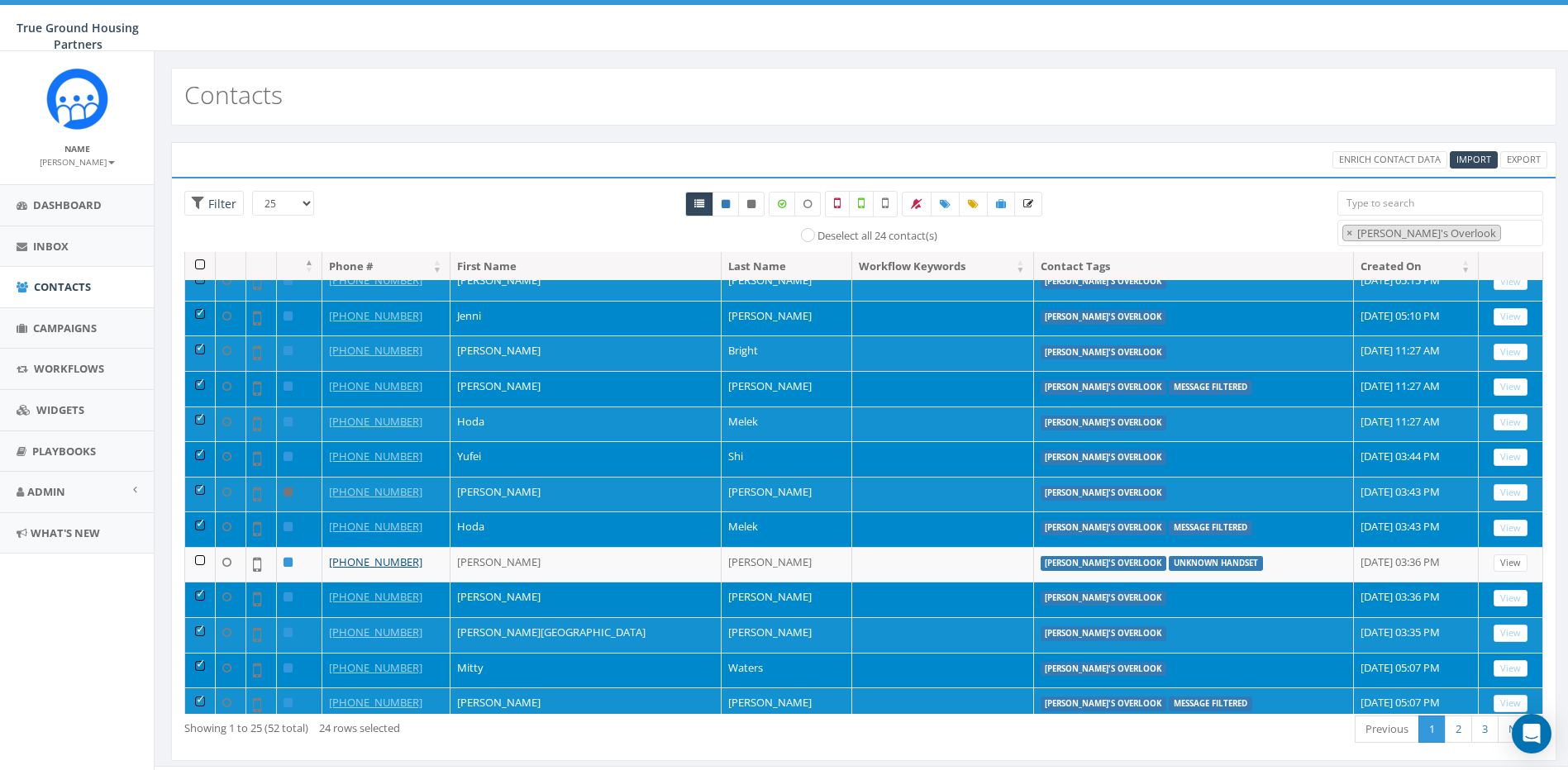
scroll to position [0, 0]
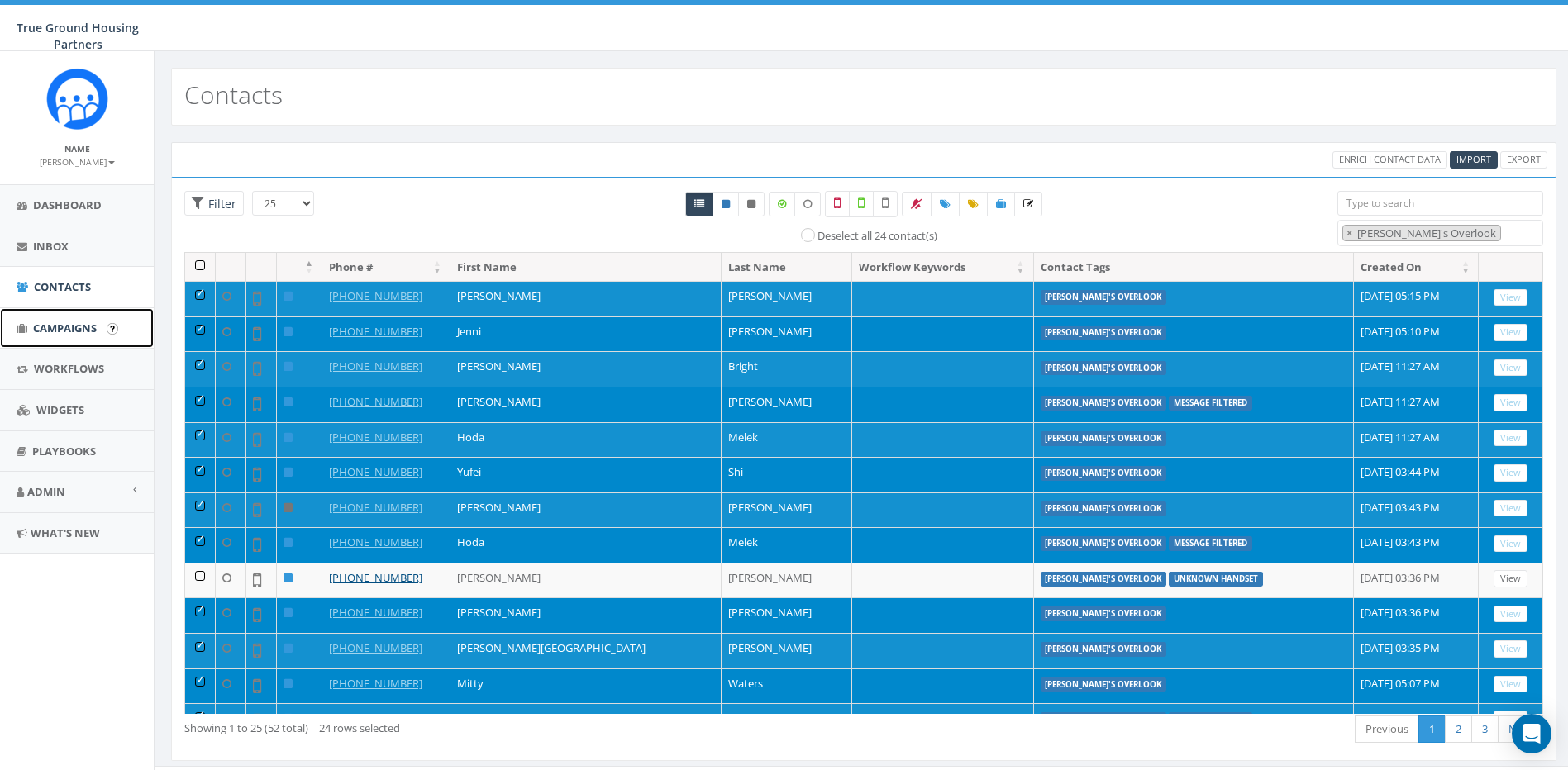
click at [52, 327] on span "Campaigns" at bounding box center [64, 327] width 64 height 14
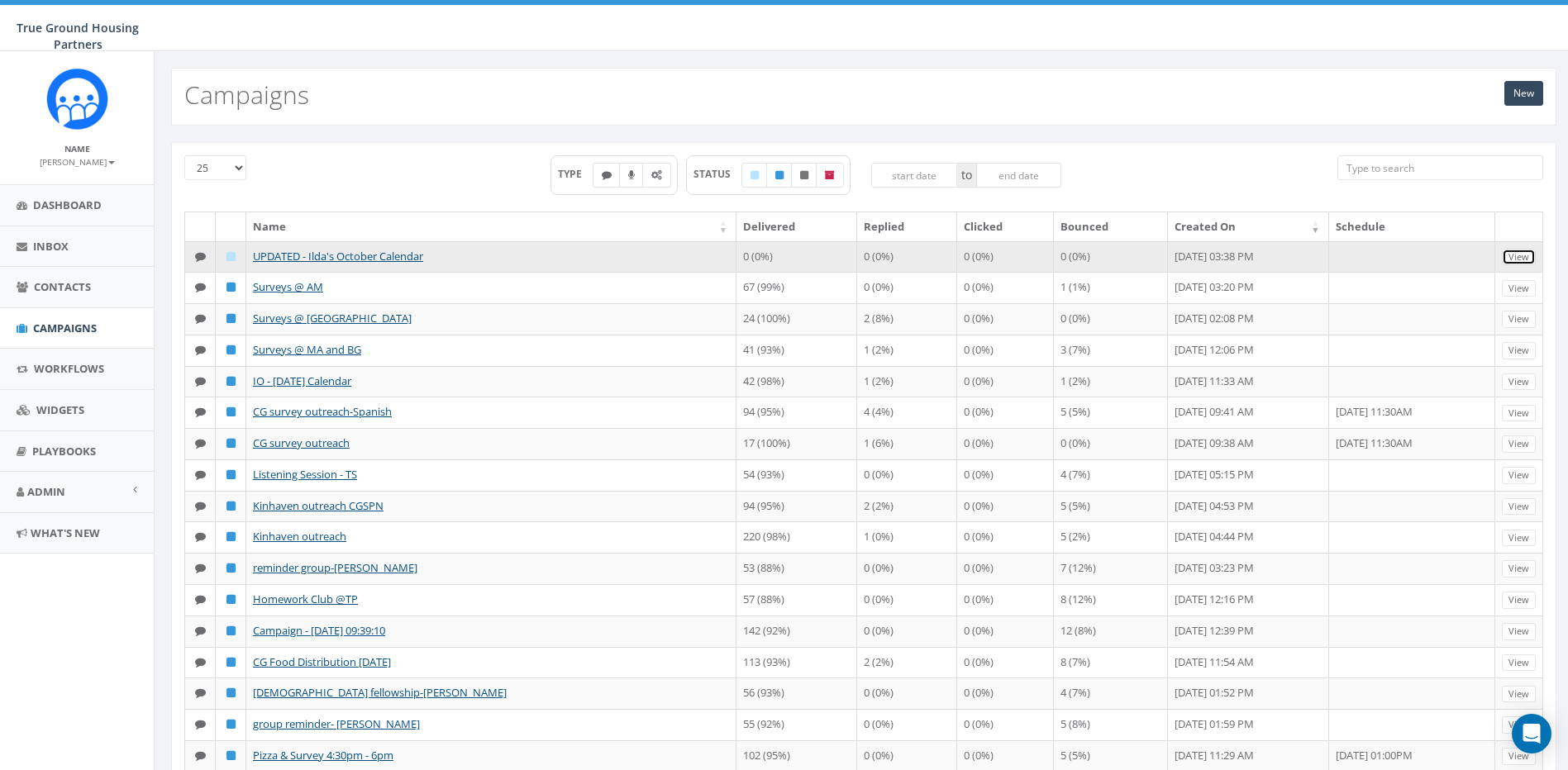
click at [1516, 255] on link "View" at bounding box center [1519, 258] width 34 height 17
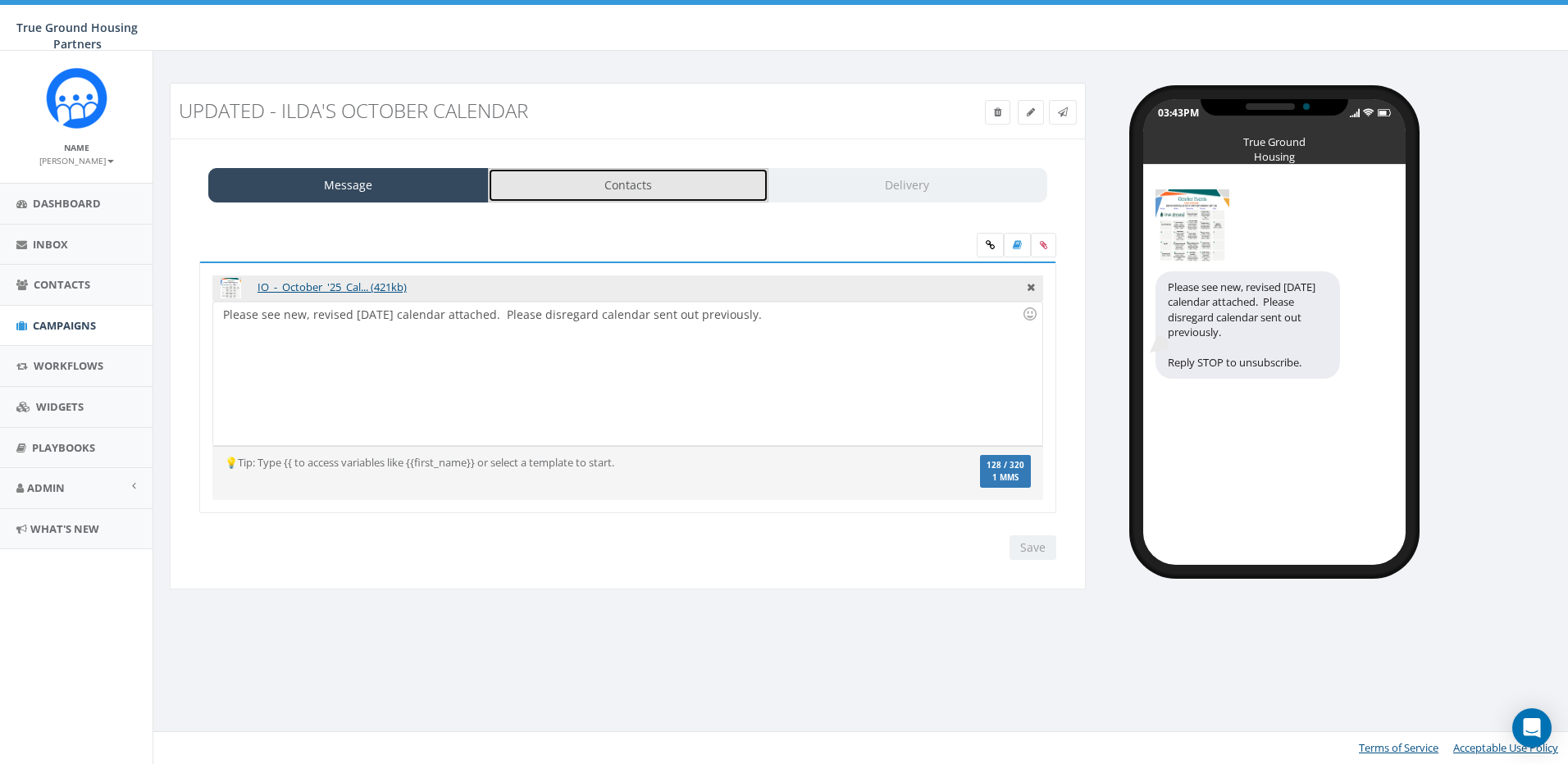
click at [613, 183] on link "Contacts" at bounding box center [628, 185] width 281 height 34
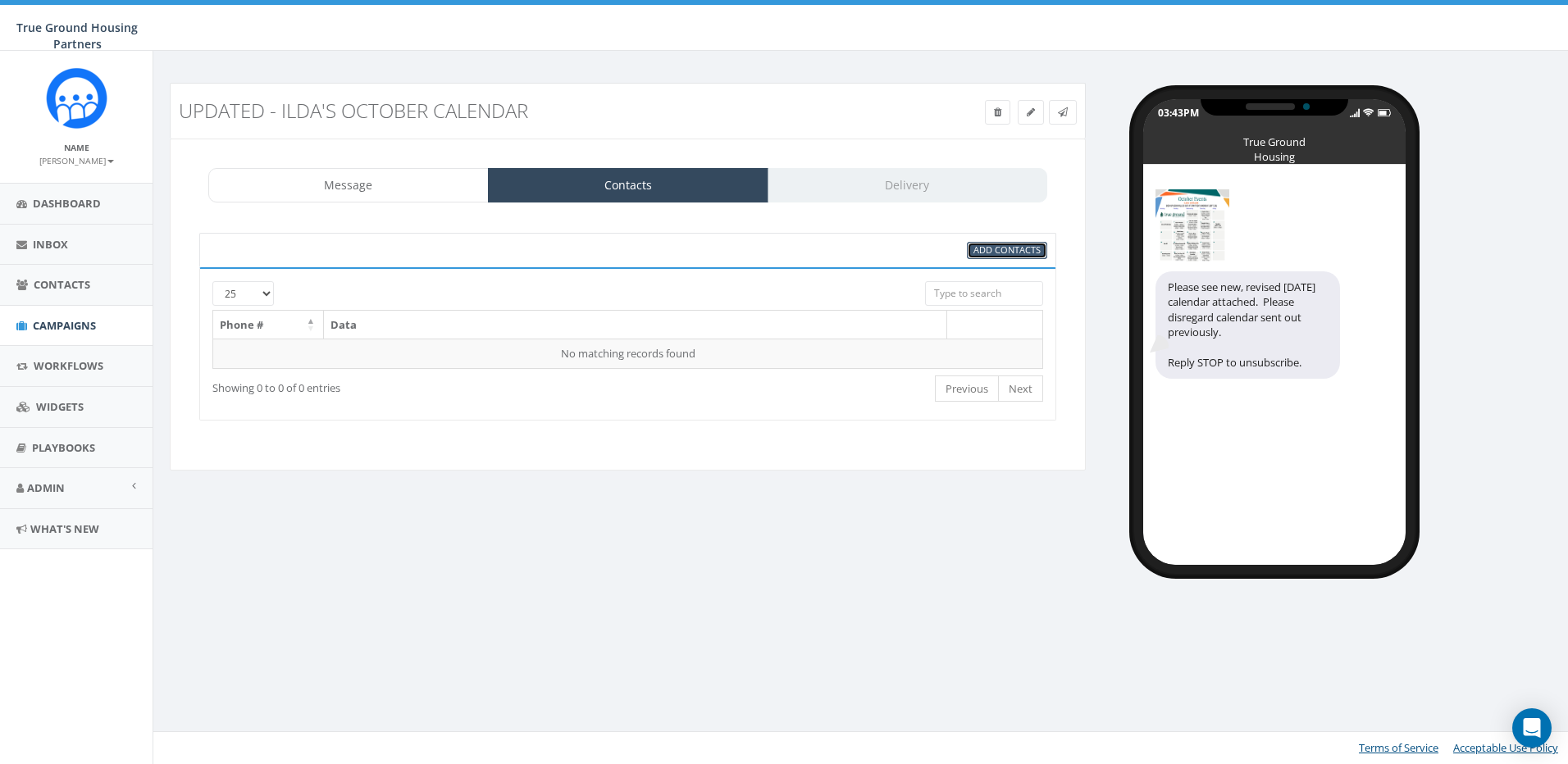
click at [1005, 253] on span "Add Contacts" at bounding box center [1006, 249] width 67 height 12
select select
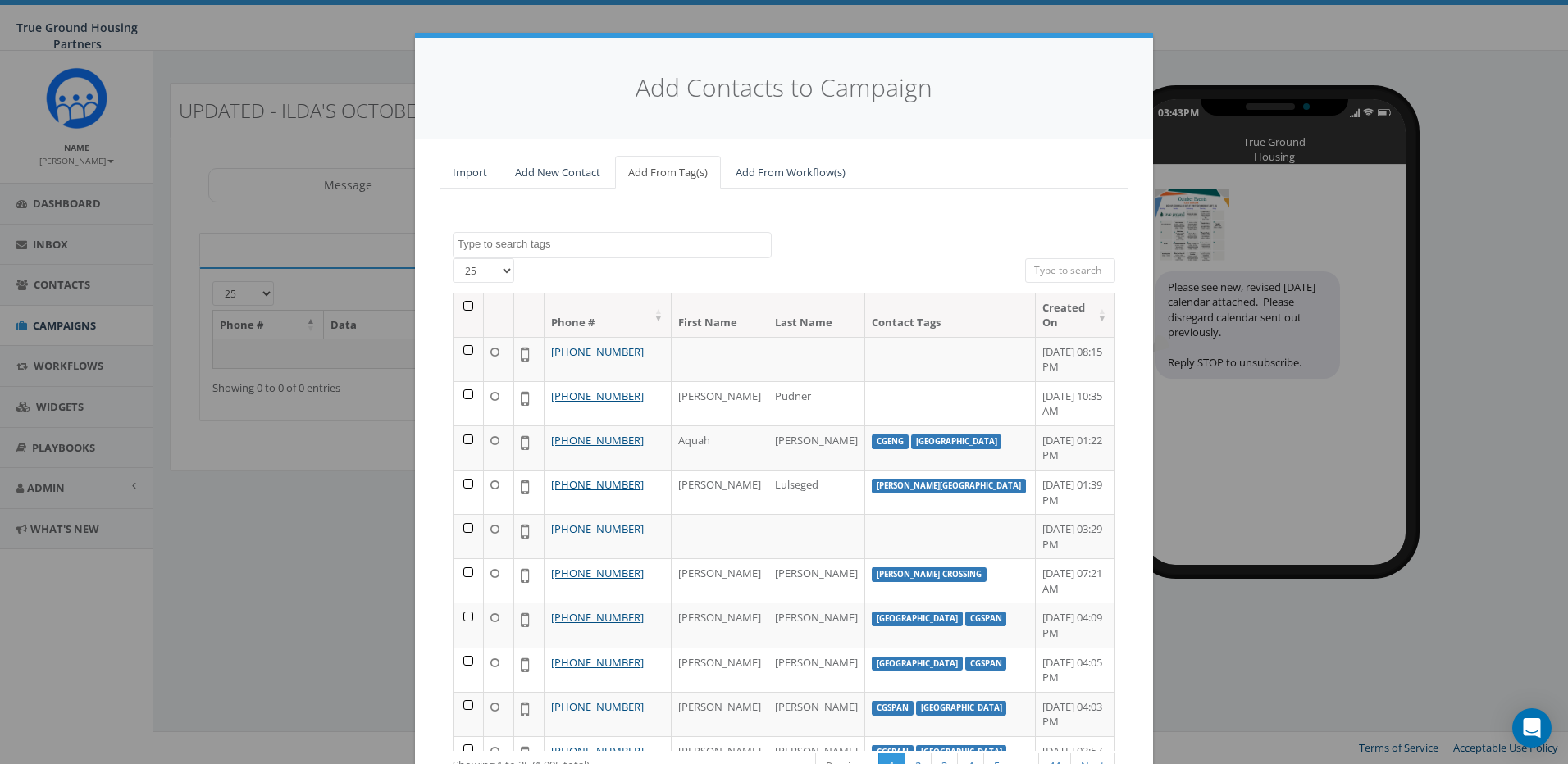
click at [572, 251] on textarea "Search" at bounding box center [614, 244] width 313 height 14
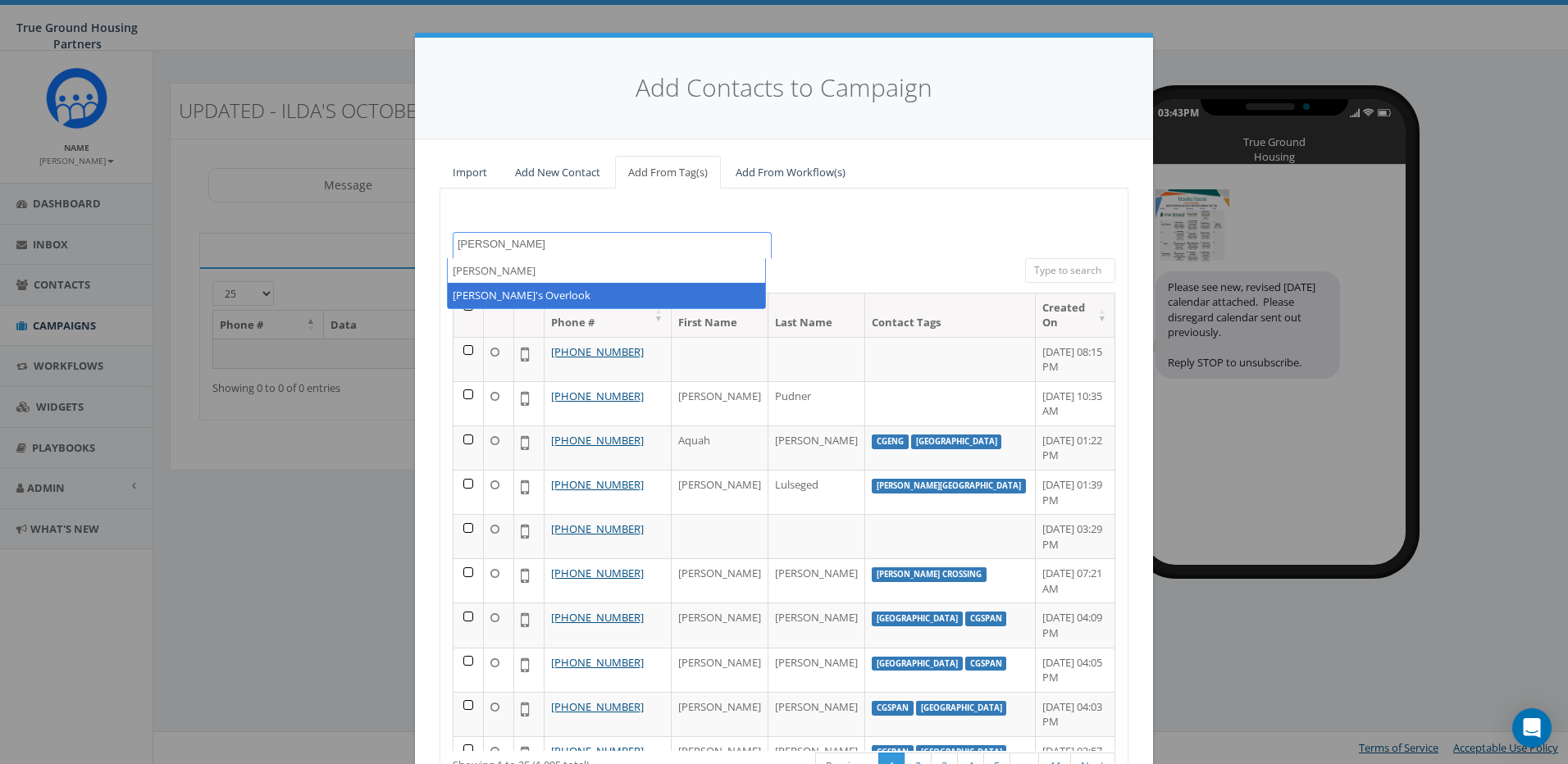
type textarea "ilda"
select select "[PERSON_NAME]'s Overlook"
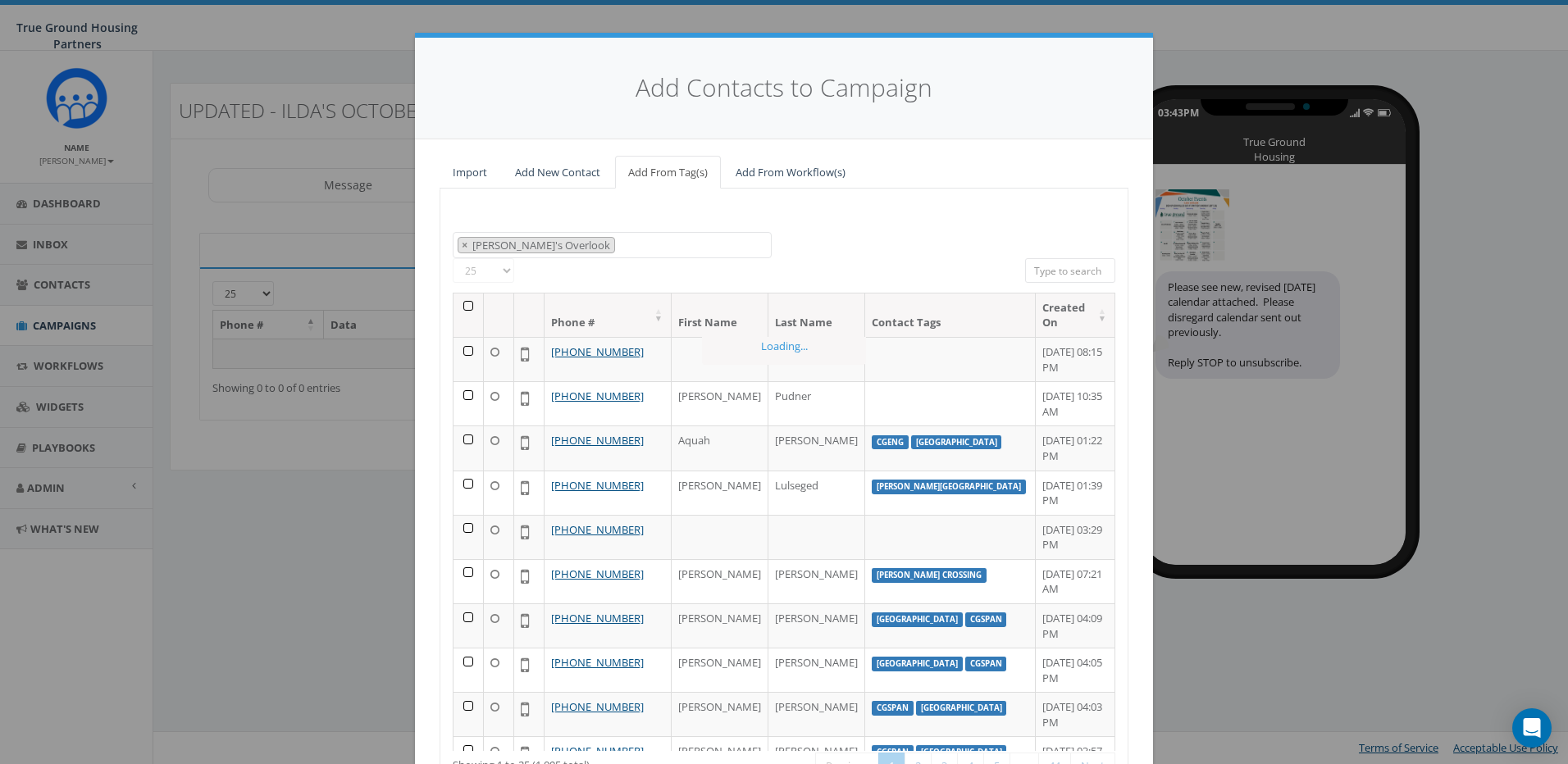
scroll to position [325, 0]
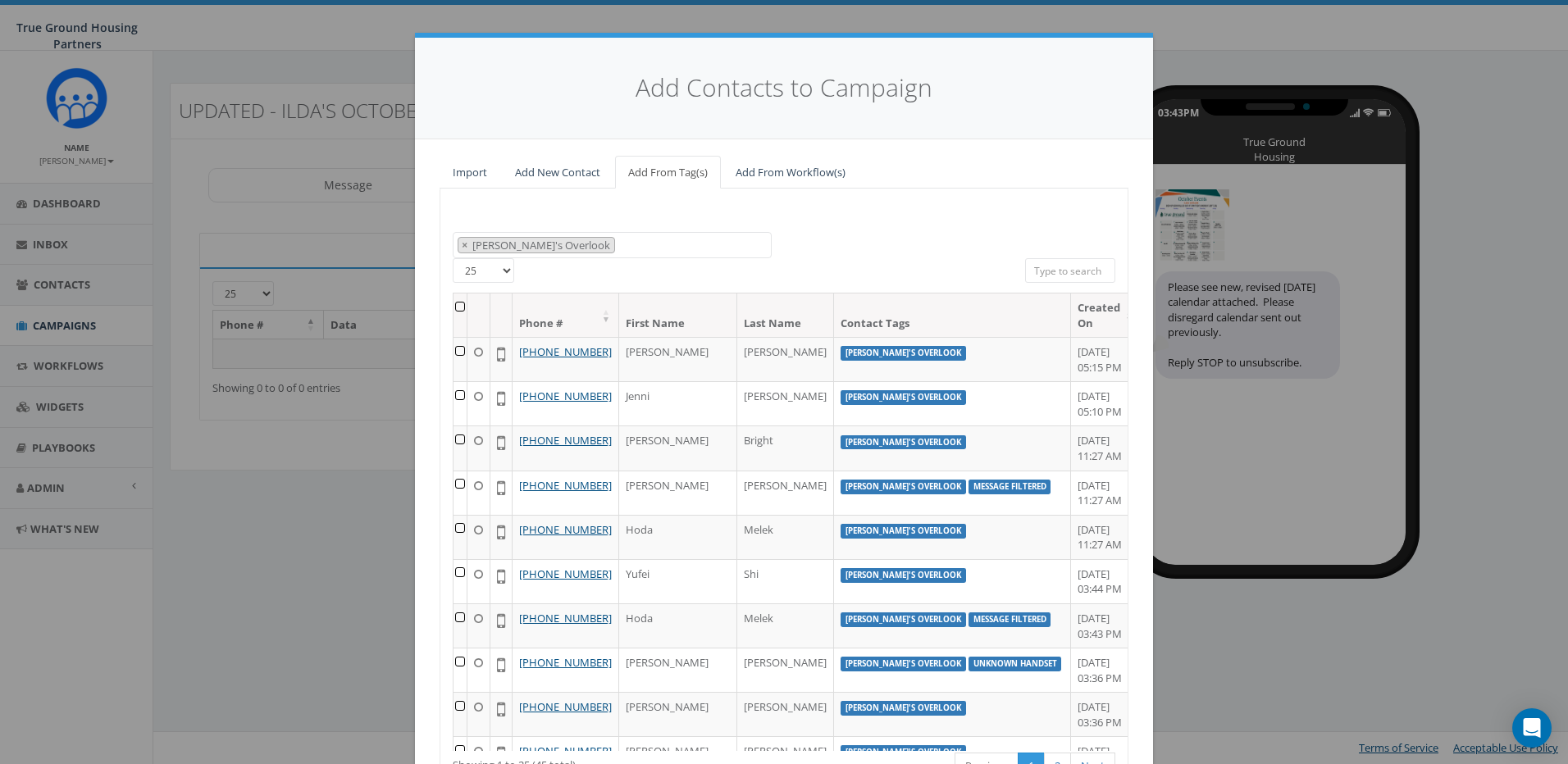
click at [462, 305] on th at bounding box center [460, 315] width 14 height 44
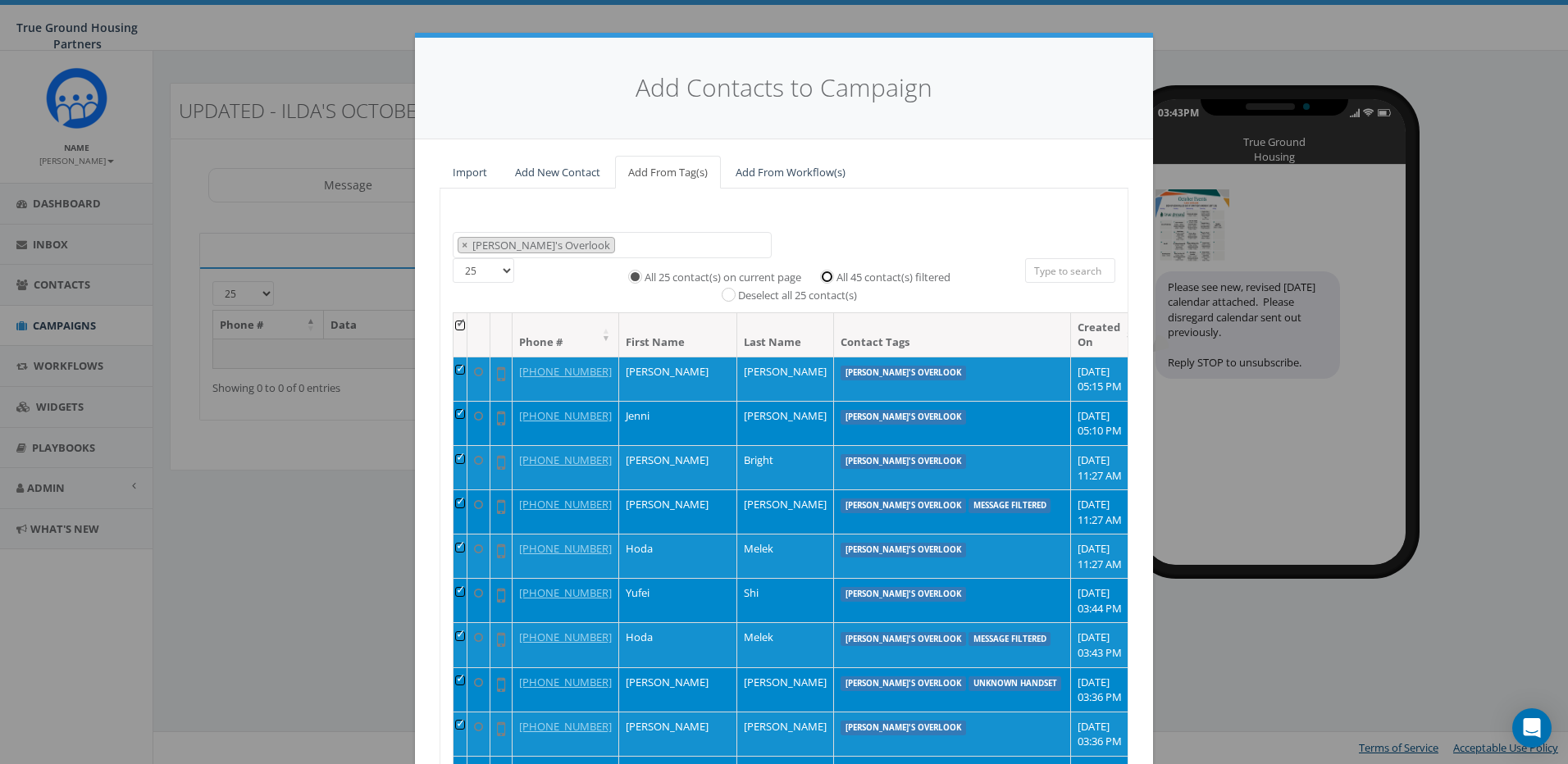
click at [826, 278] on input "All 45 contact(s) filtered" at bounding box center [831, 275] width 11 height 11
click at [463, 591] on td at bounding box center [460, 600] width 14 height 44
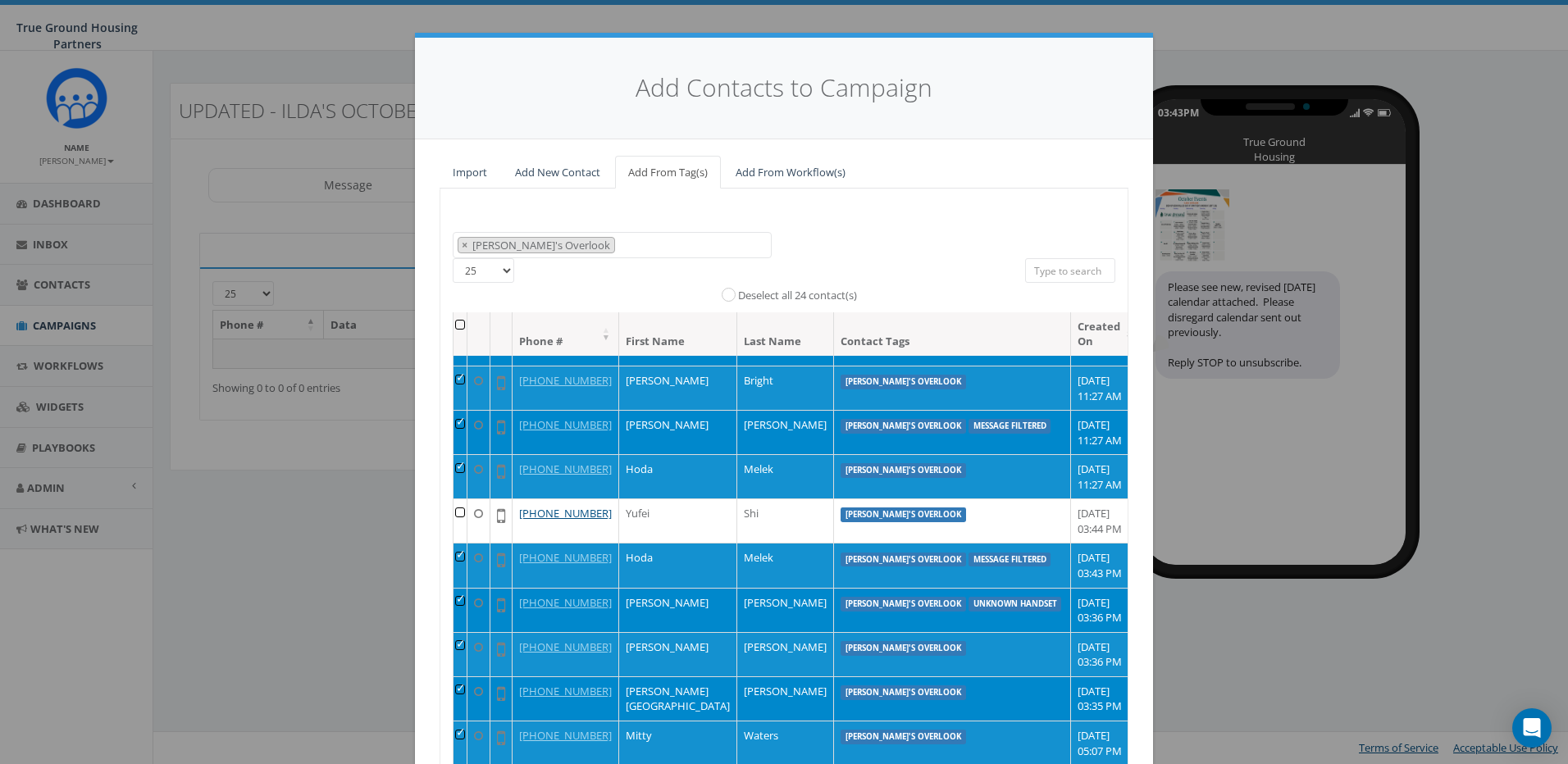
scroll to position [86, 0]
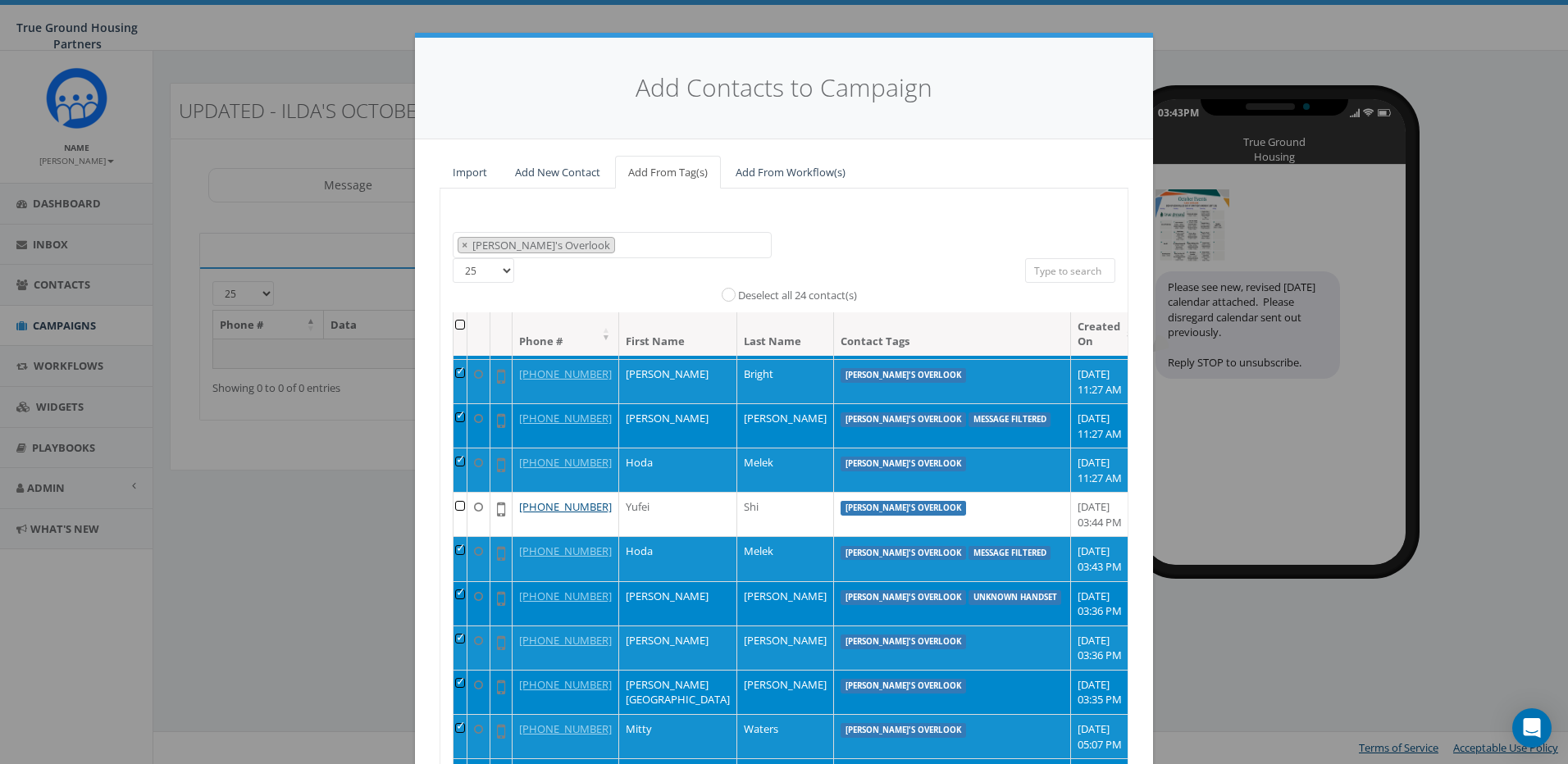
click at [462, 592] on td at bounding box center [460, 604] width 14 height 44
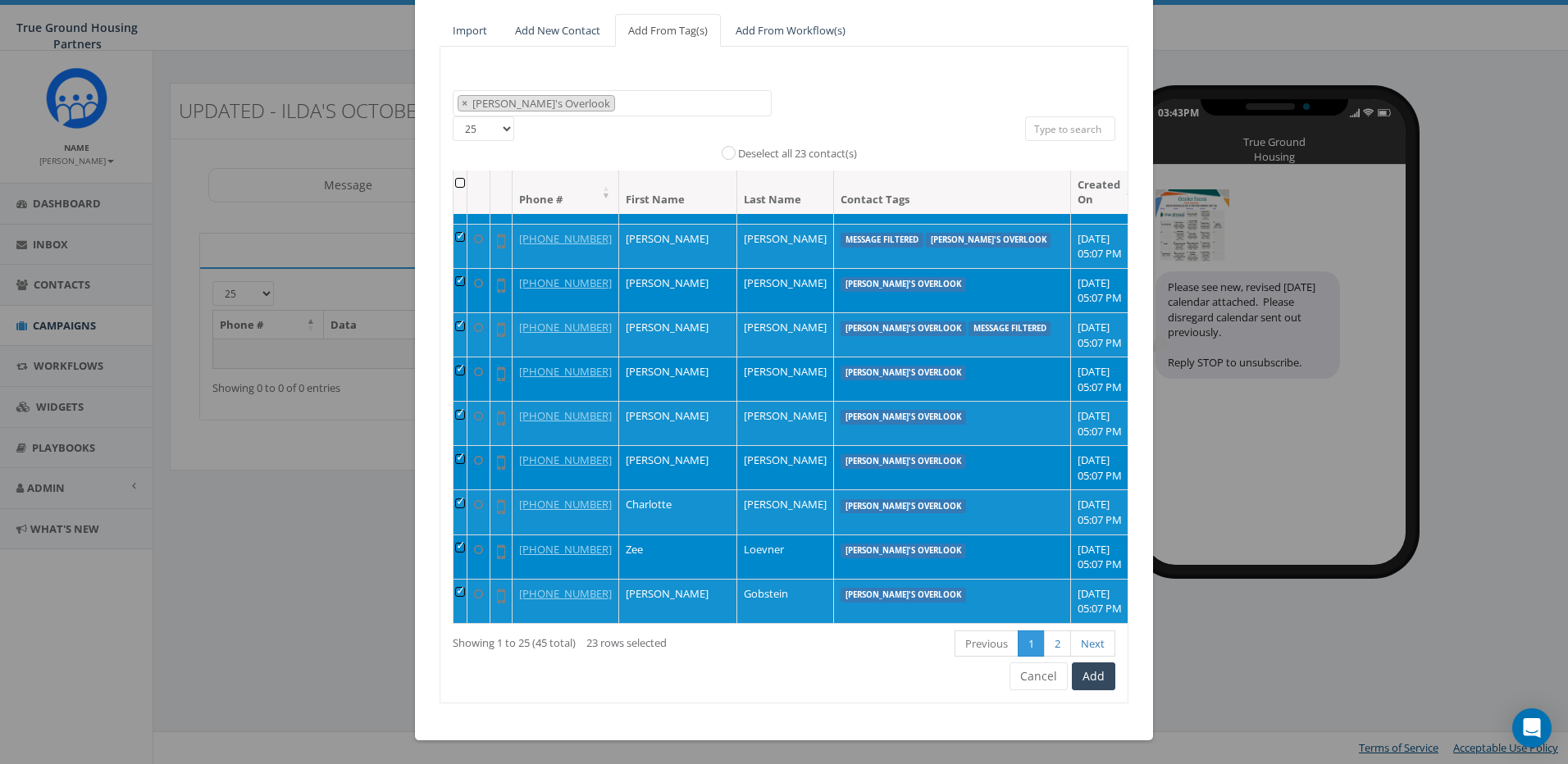
scroll to position [142, 0]
click at [1049, 637] on link "2" at bounding box center [1057, 644] width 27 height 27
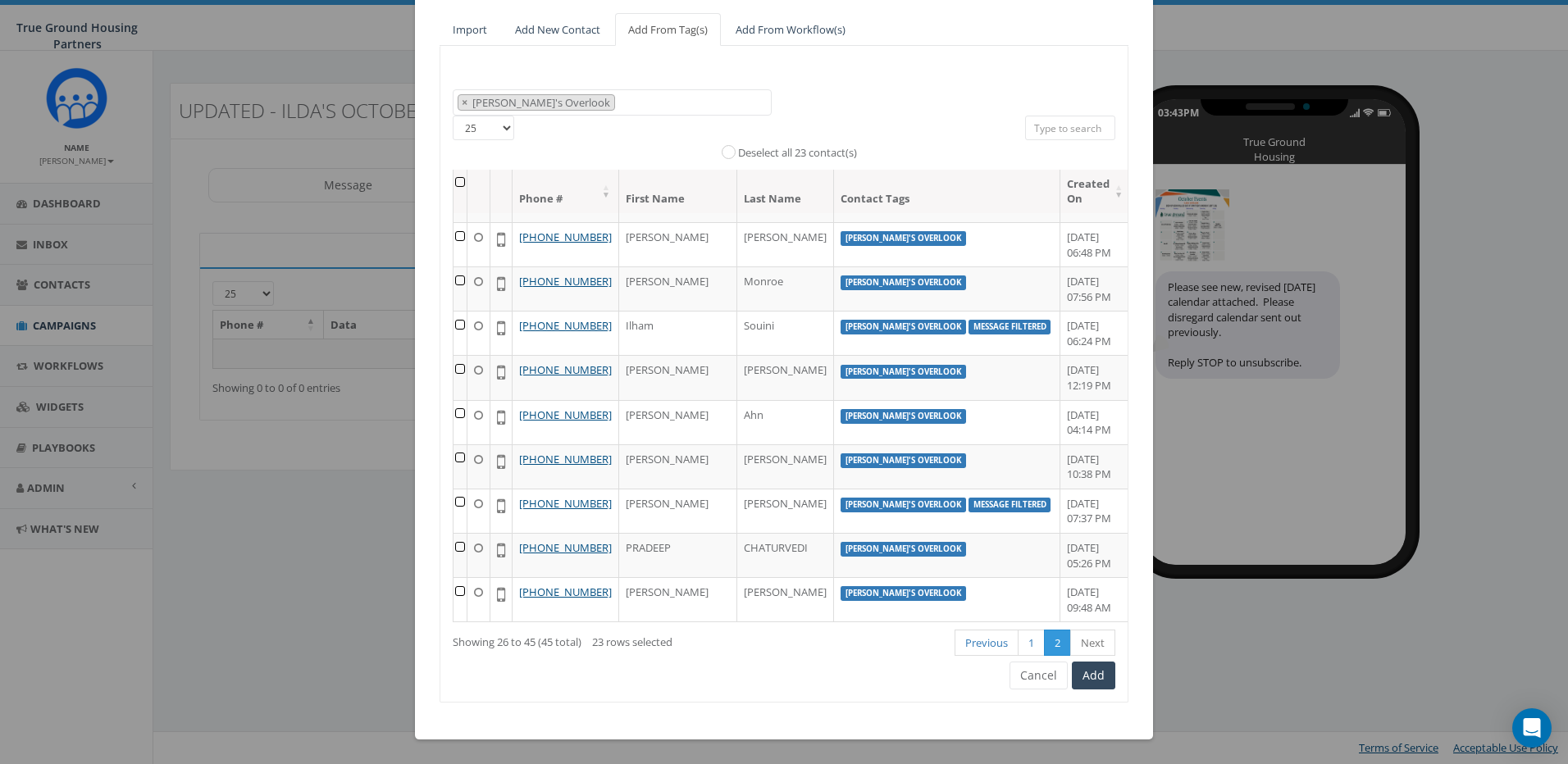
scroll to position [0, 0]
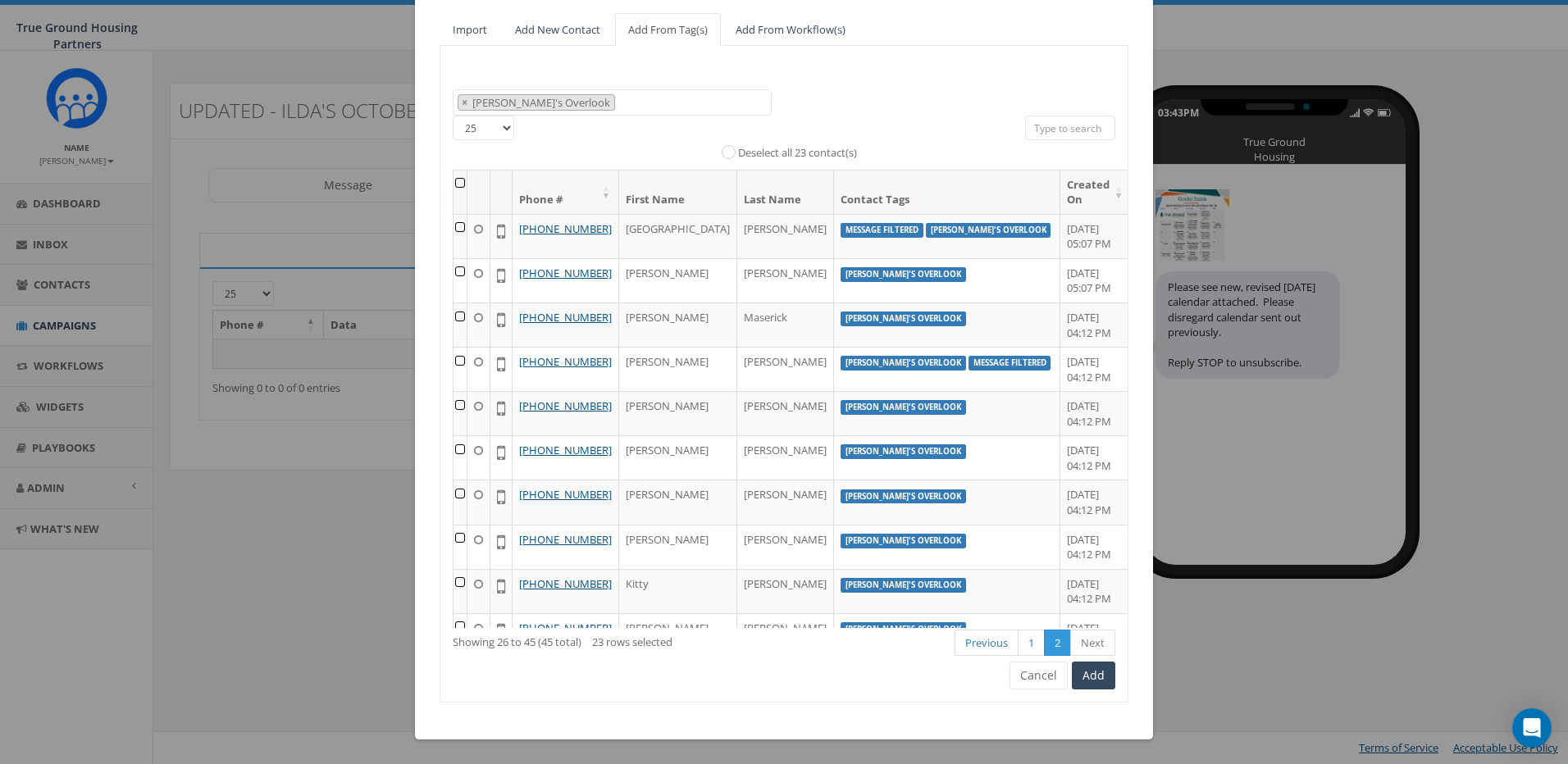
click at [460, 182] on th at bounding box center [460, 193] width 14 height 44
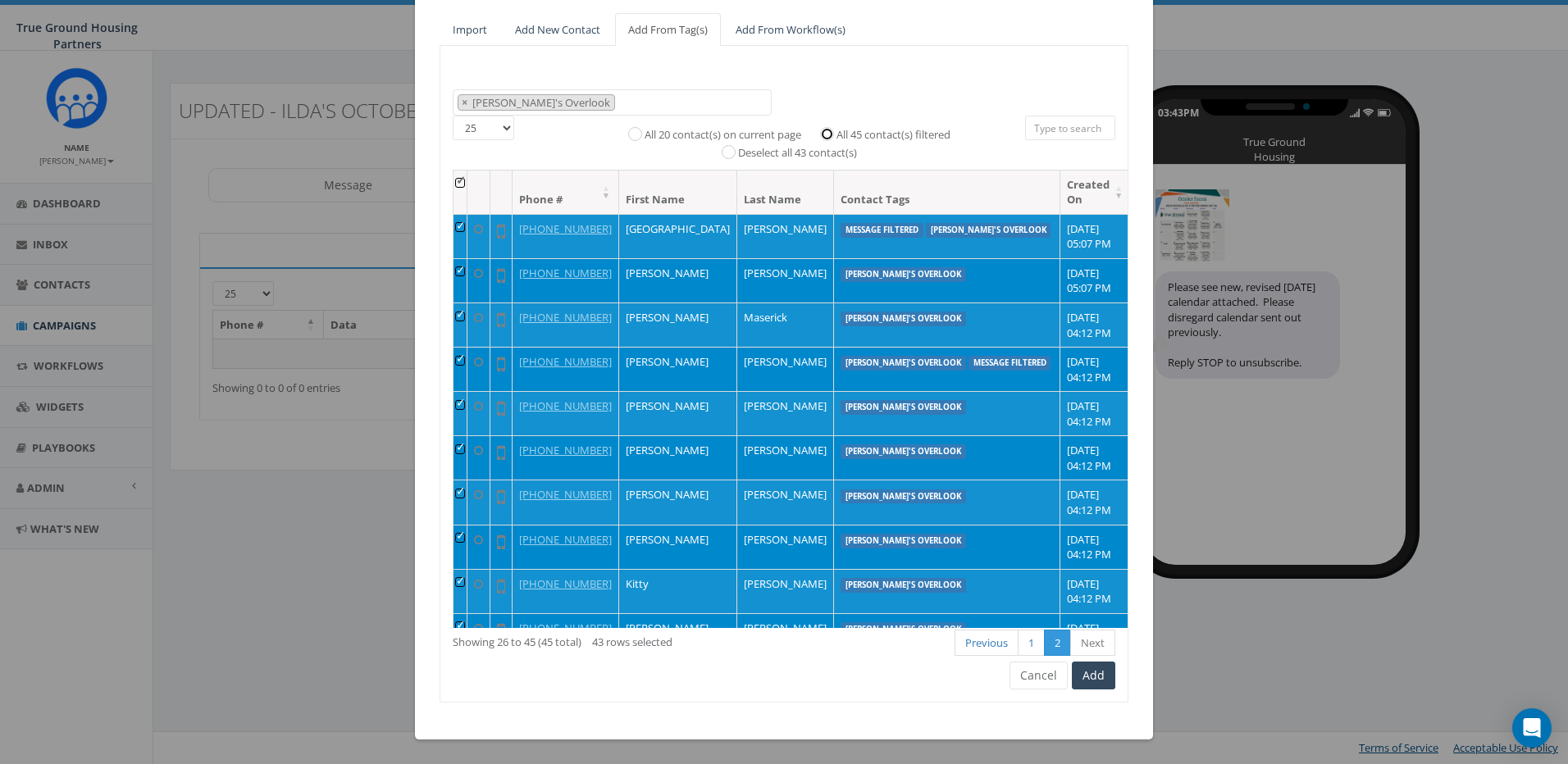
click at [826, 131] on input "All 45 contact(s) filtered" at bounding box center [831, 132] width 11 height 11
radio input "true"
click at [1087, 671] on button "Add" at bounding box center [1094, 675] width 44 height 28
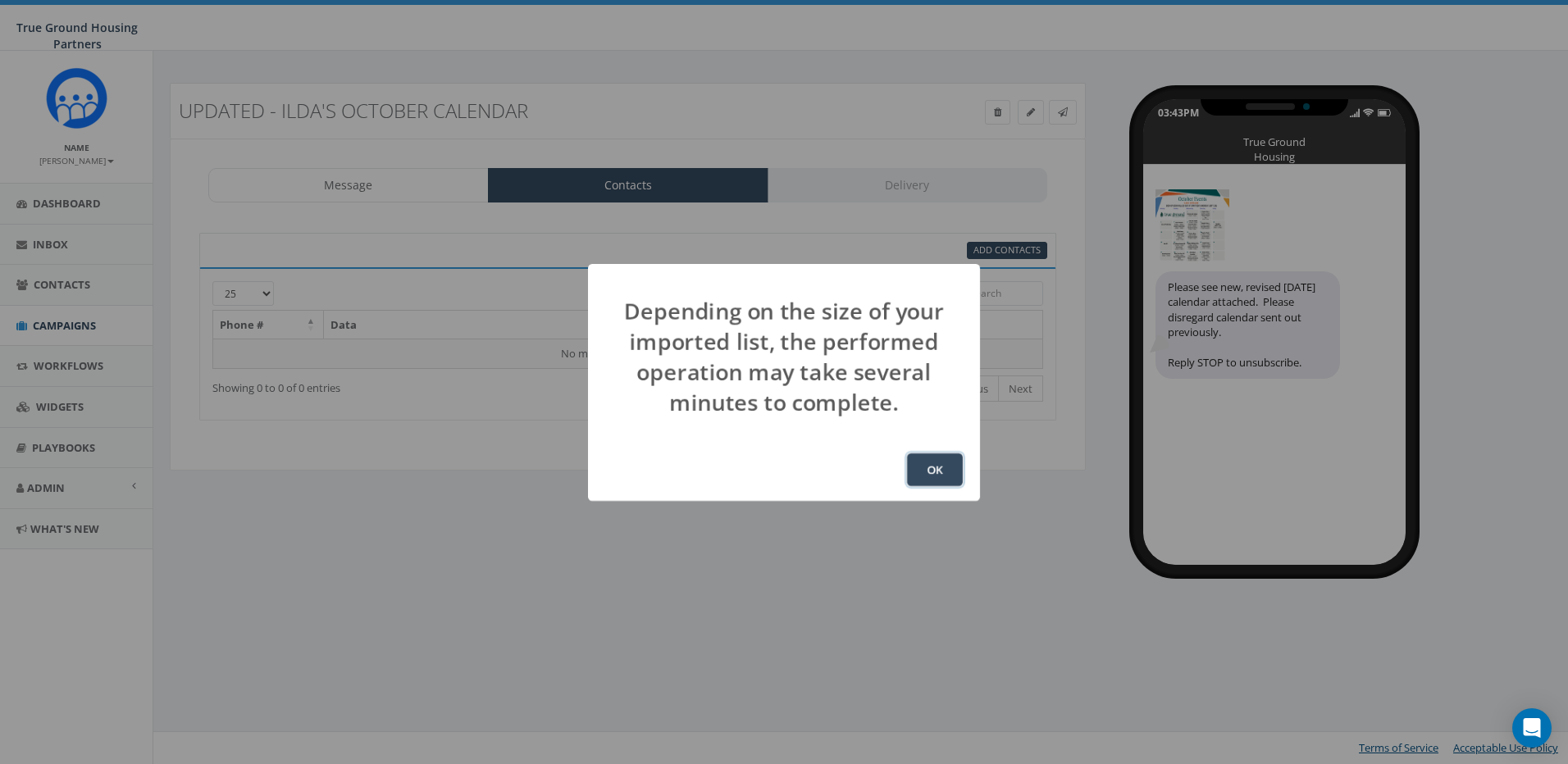
click at [932, 468] on button "OK" at bounding box center [935, 470] width 55 height 32
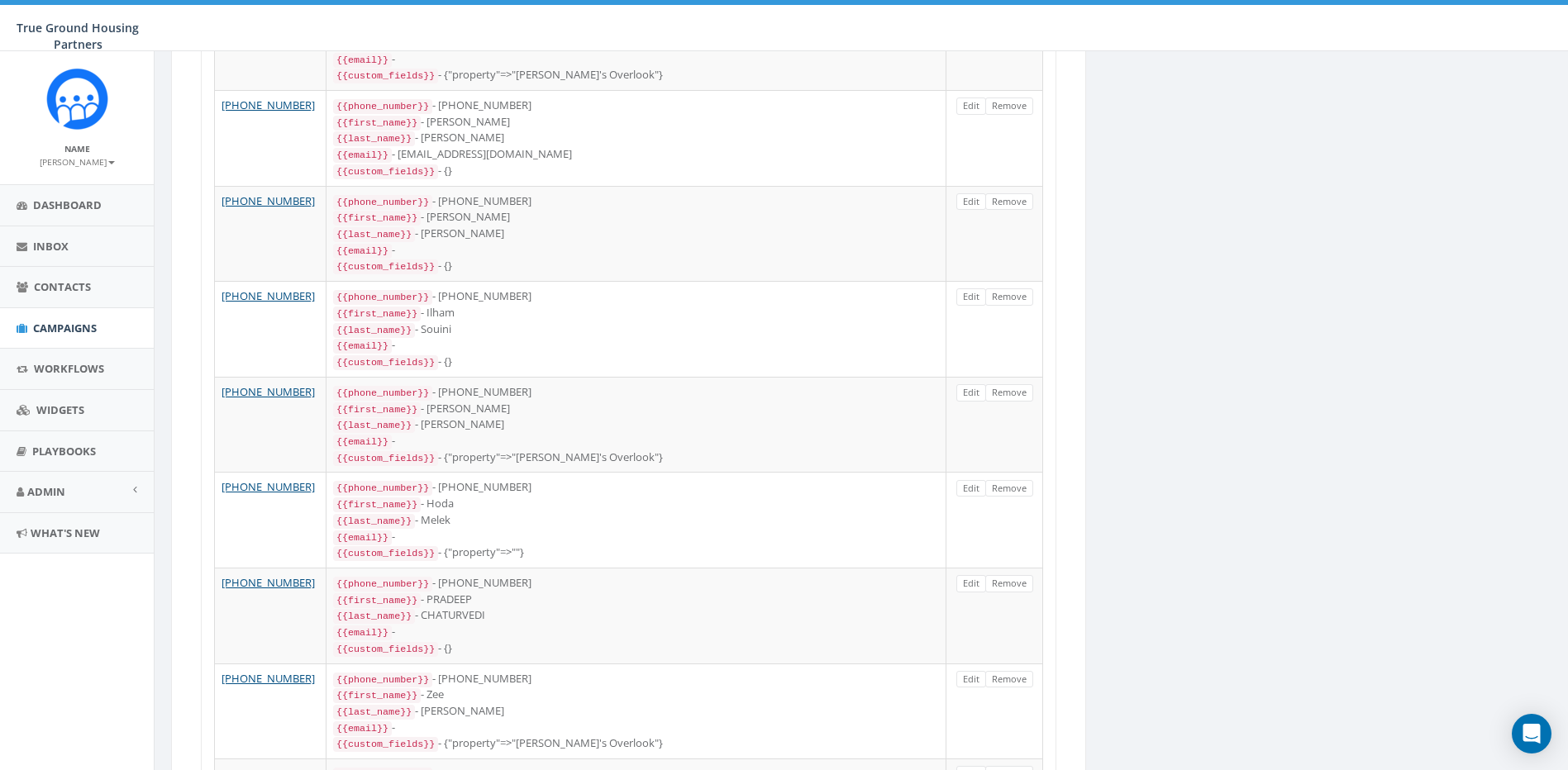
scroll to position [1485, 0]
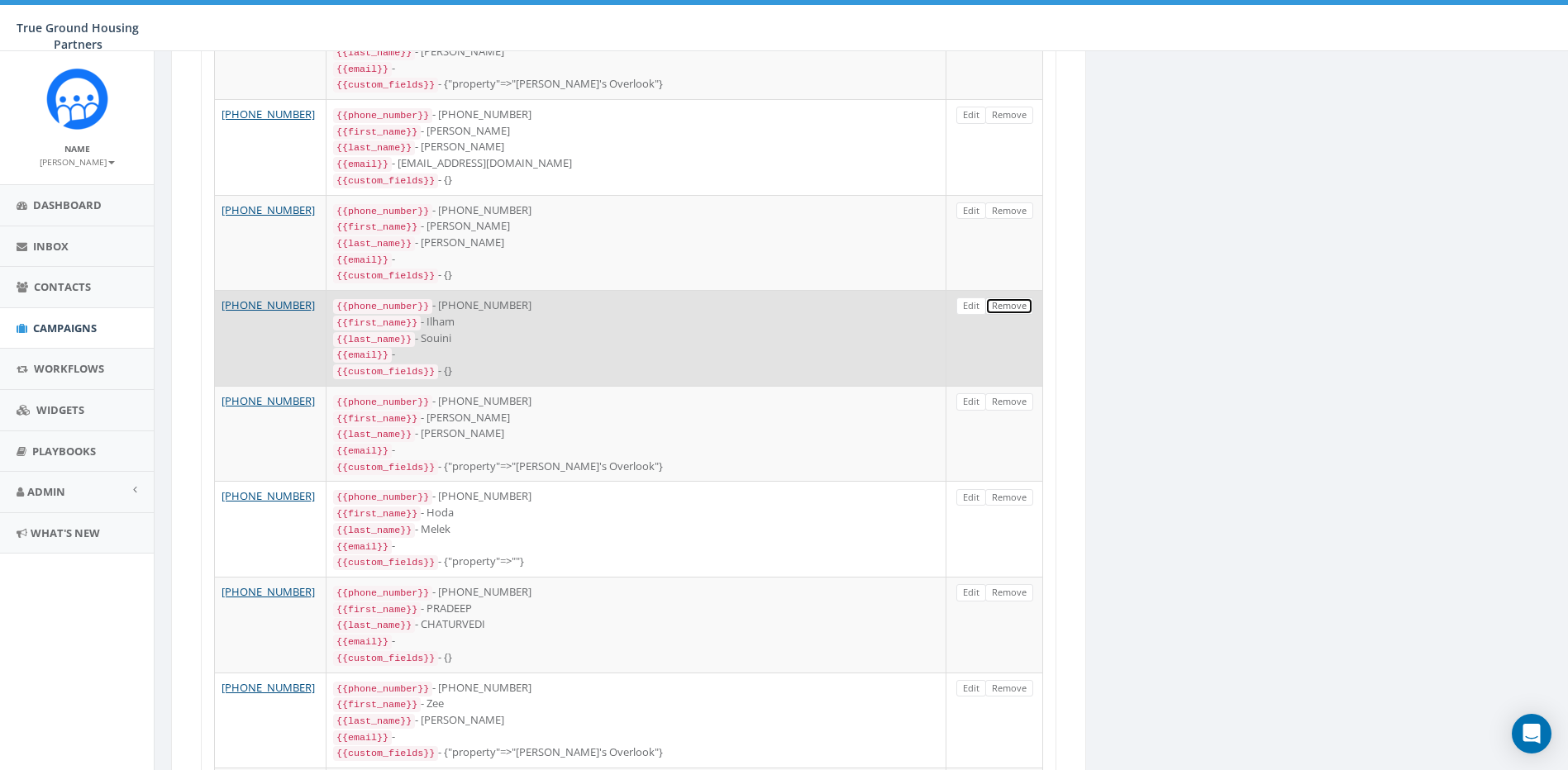
click at [1012, 297] on link "Remove" at bounding box center [1010, 306] width 48 height 17
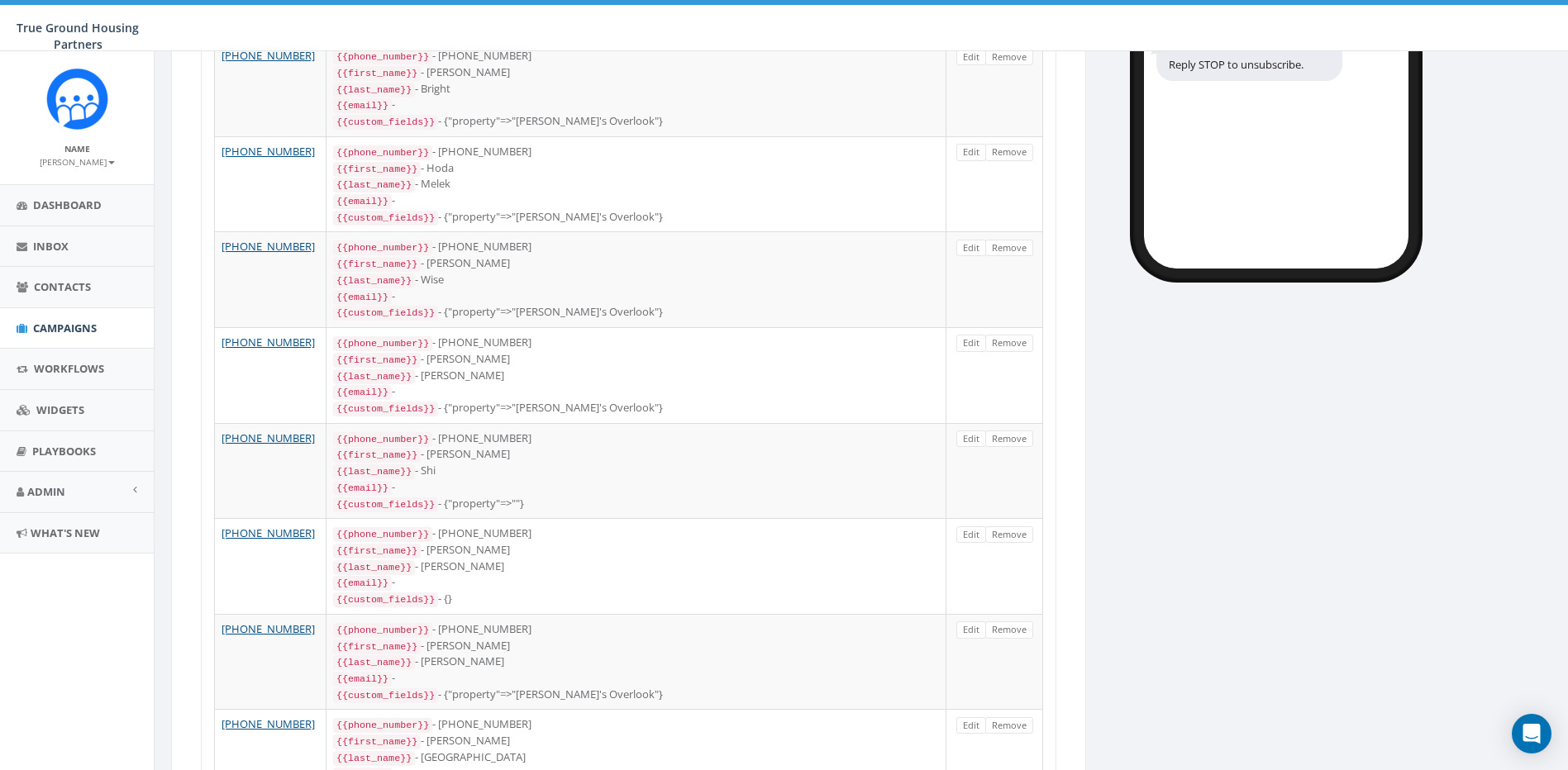
scroll to position [307, 0]
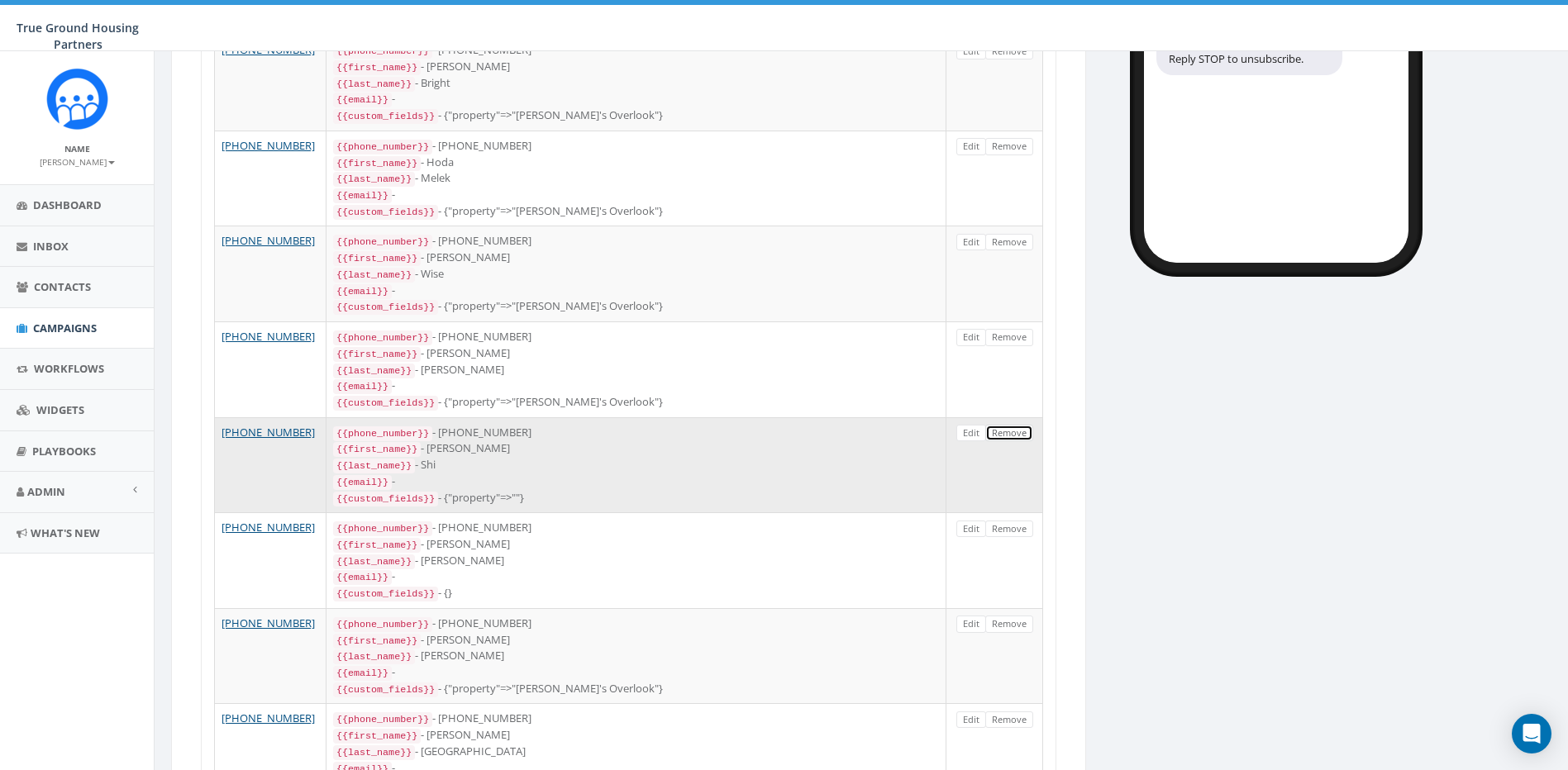
click at [1016, 424] on link "Remove" at bounding box center [1010, 433] width 48 height 17
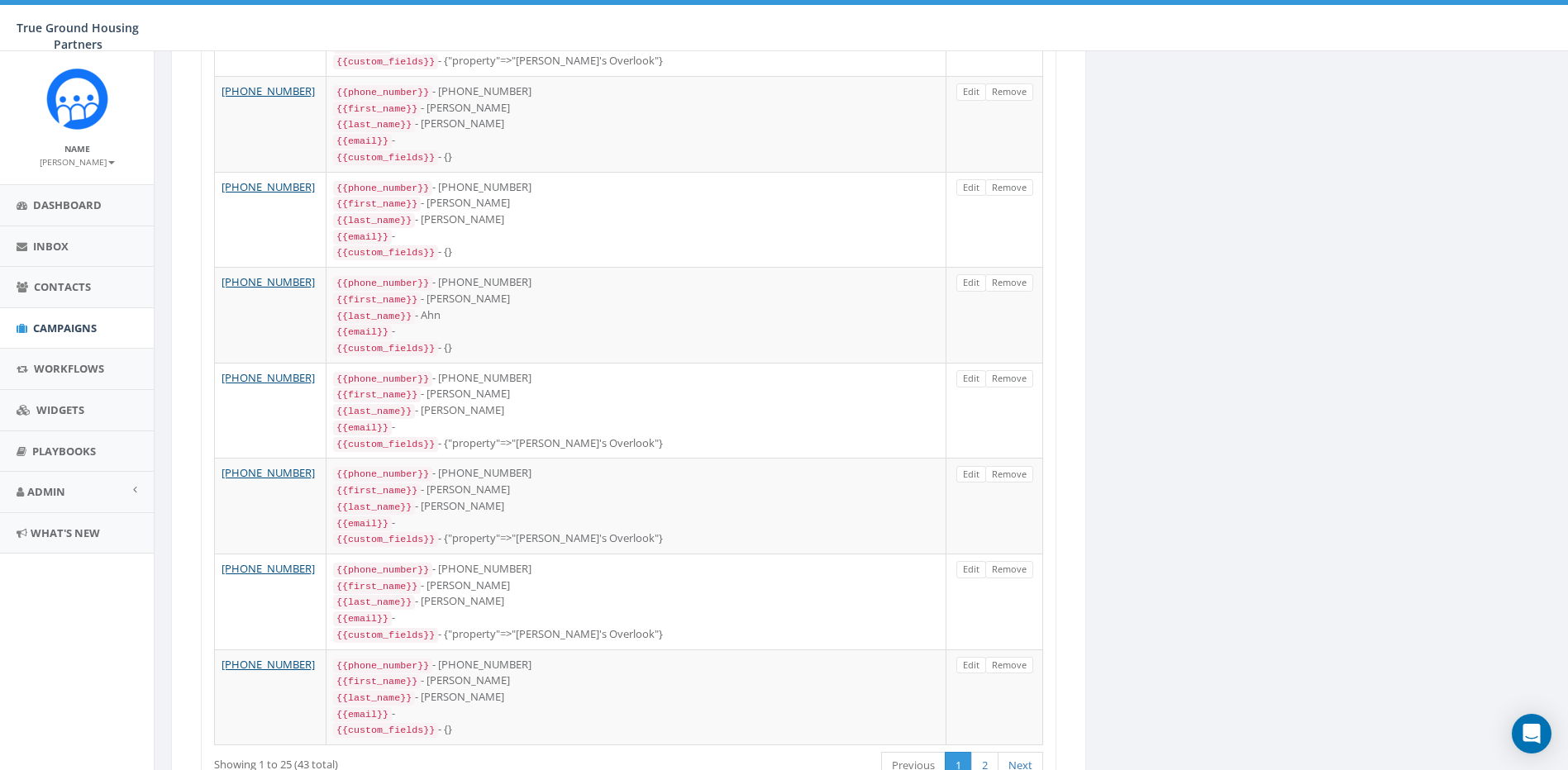
scroll to position [1997, 0]
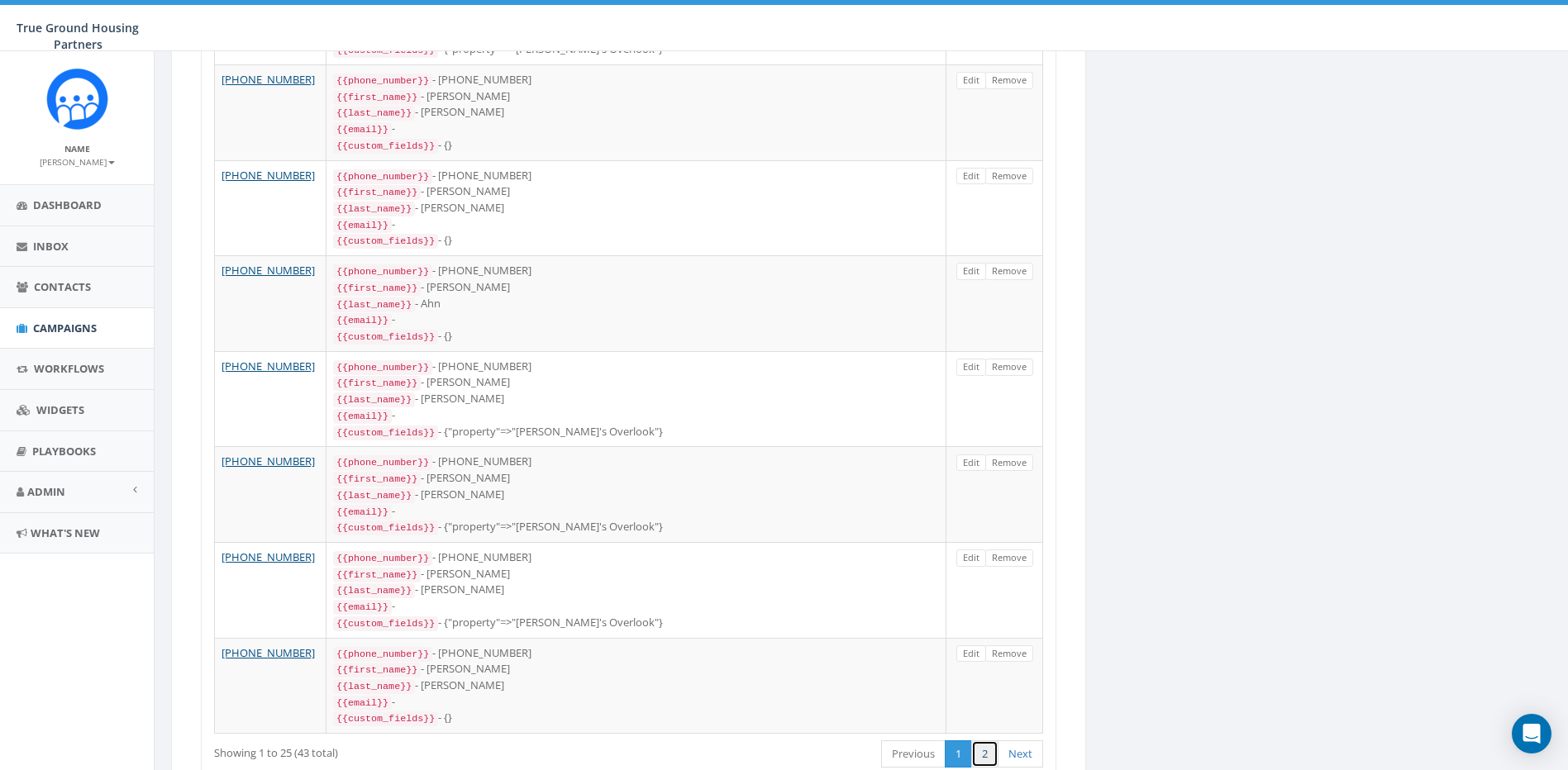
click at [981, 741] on link "2" at bounding box center [985, 755] width 27 height 27
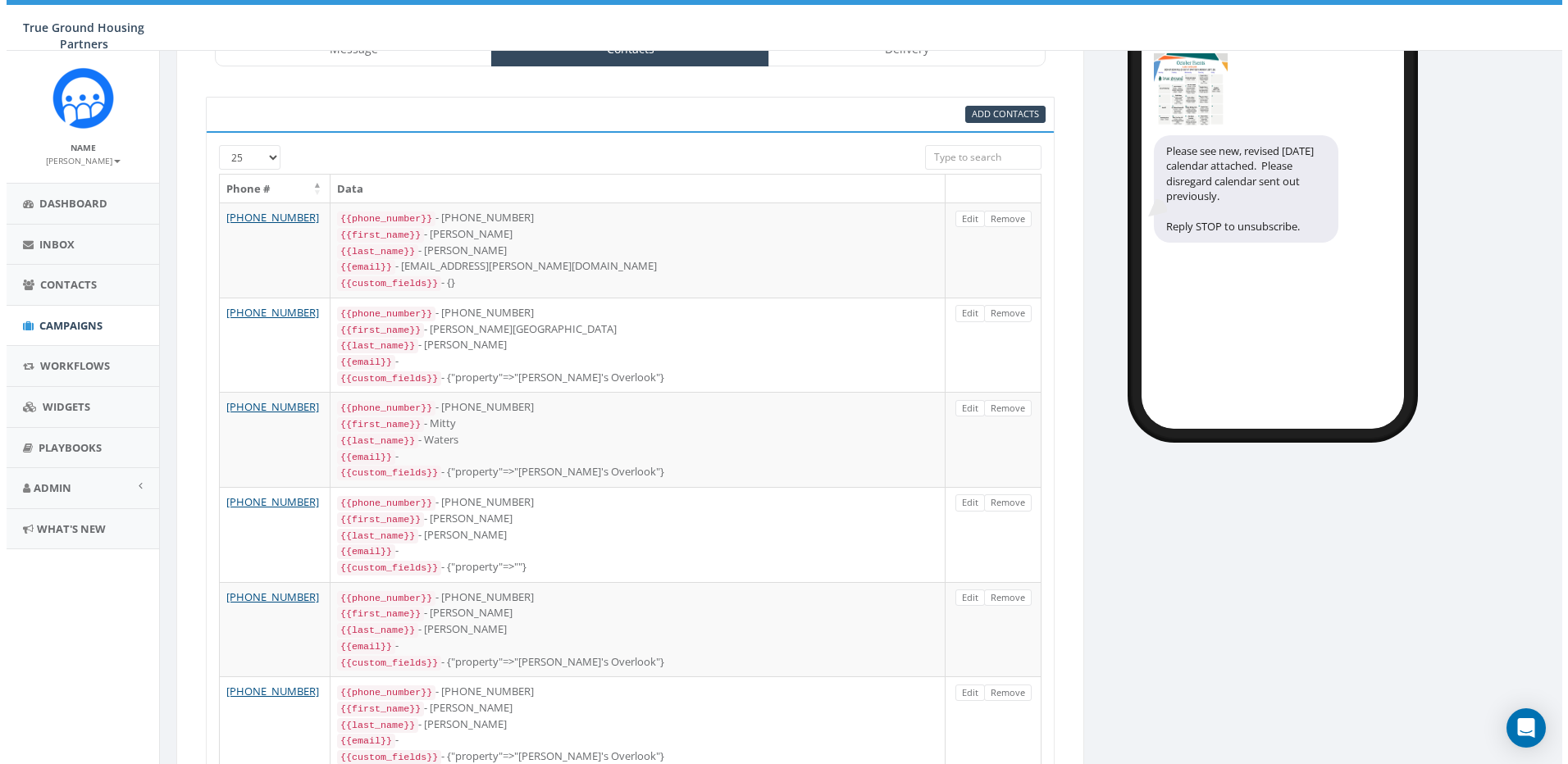
scroll to position [0, 0]
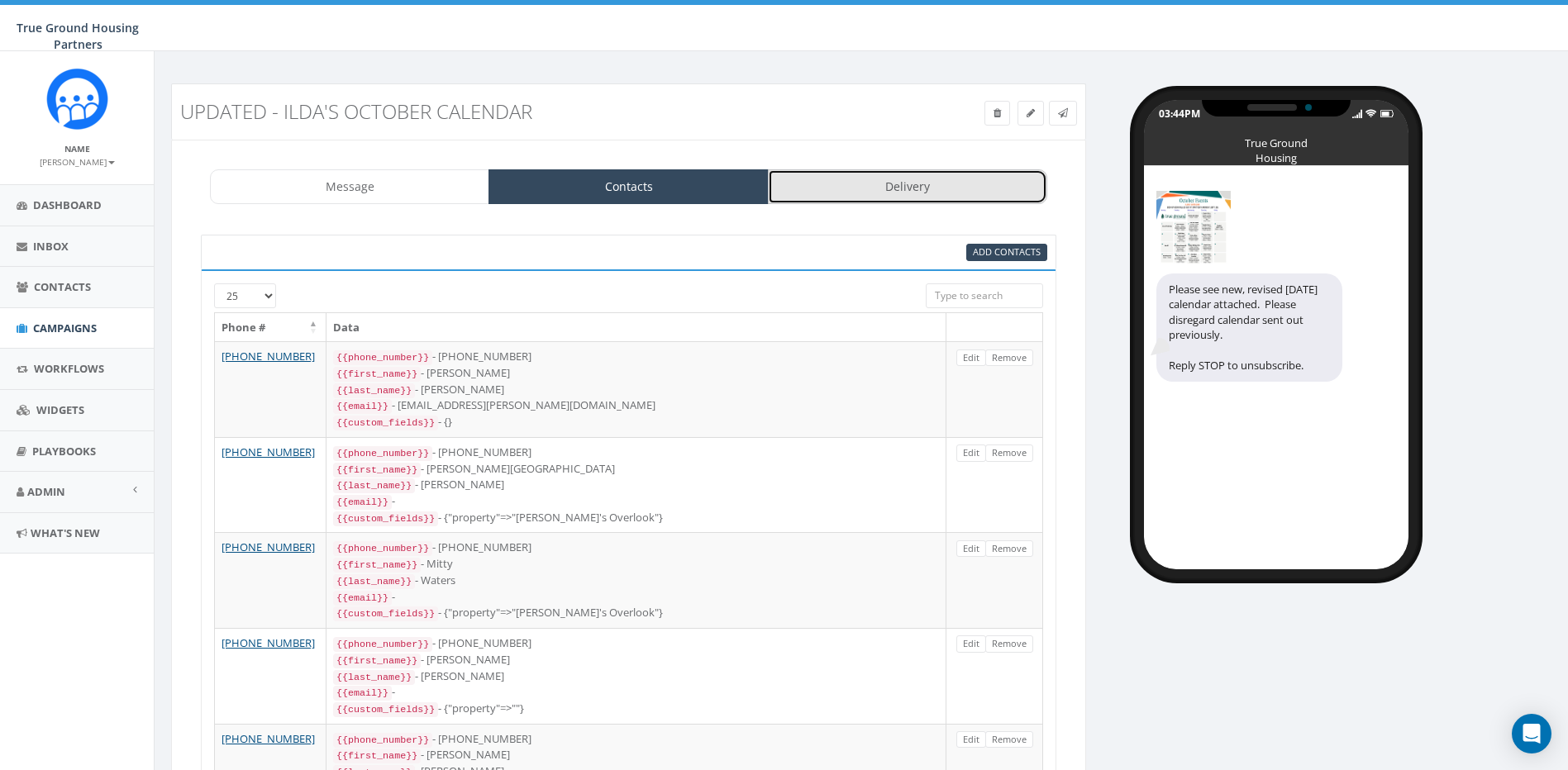
click at [887, 187] on link "Delivery" at bounding box center [908, 187] width 279 height 35
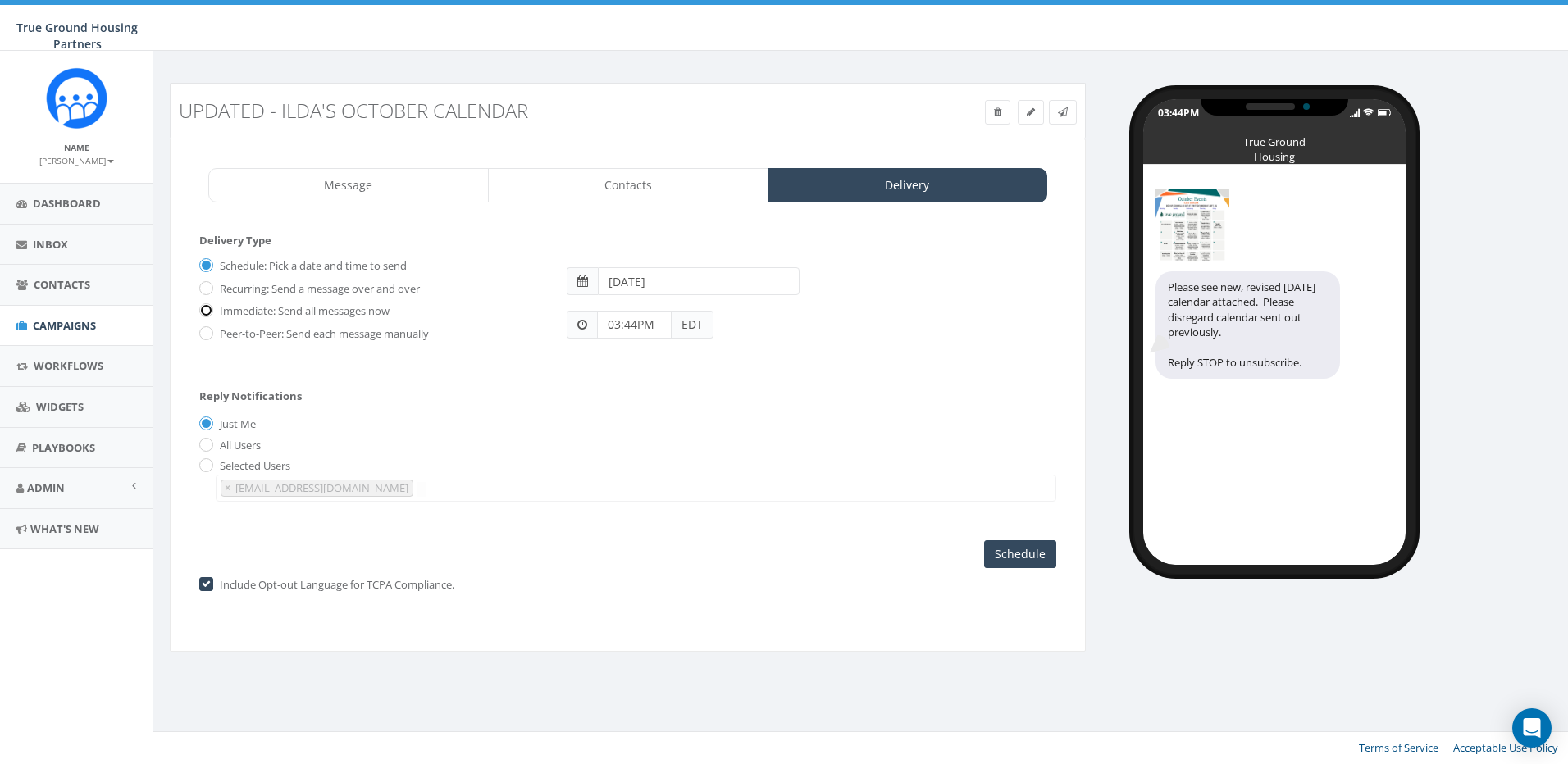
click at [208, 308] on input "Immediate: Send all messages now" at bounding box center [204, 311] width 11 height 11
radio input "true"
click at [1020, 553] on input "Send Now" at bounding box center [1017, 554] width 77 height 28
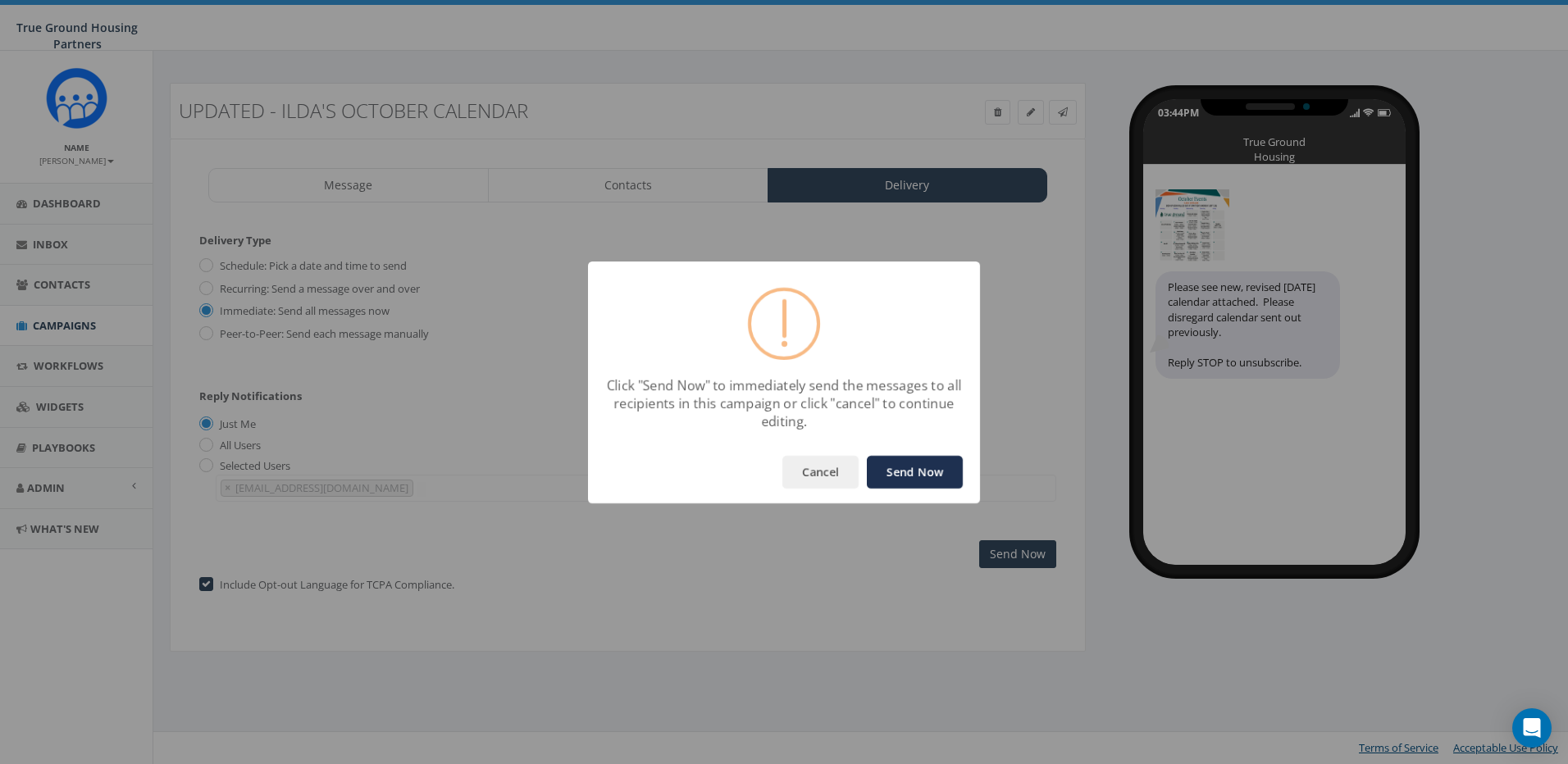
click at [904, 471] on button "Send Now" at bounding box center [915, 473] width 95 height 32
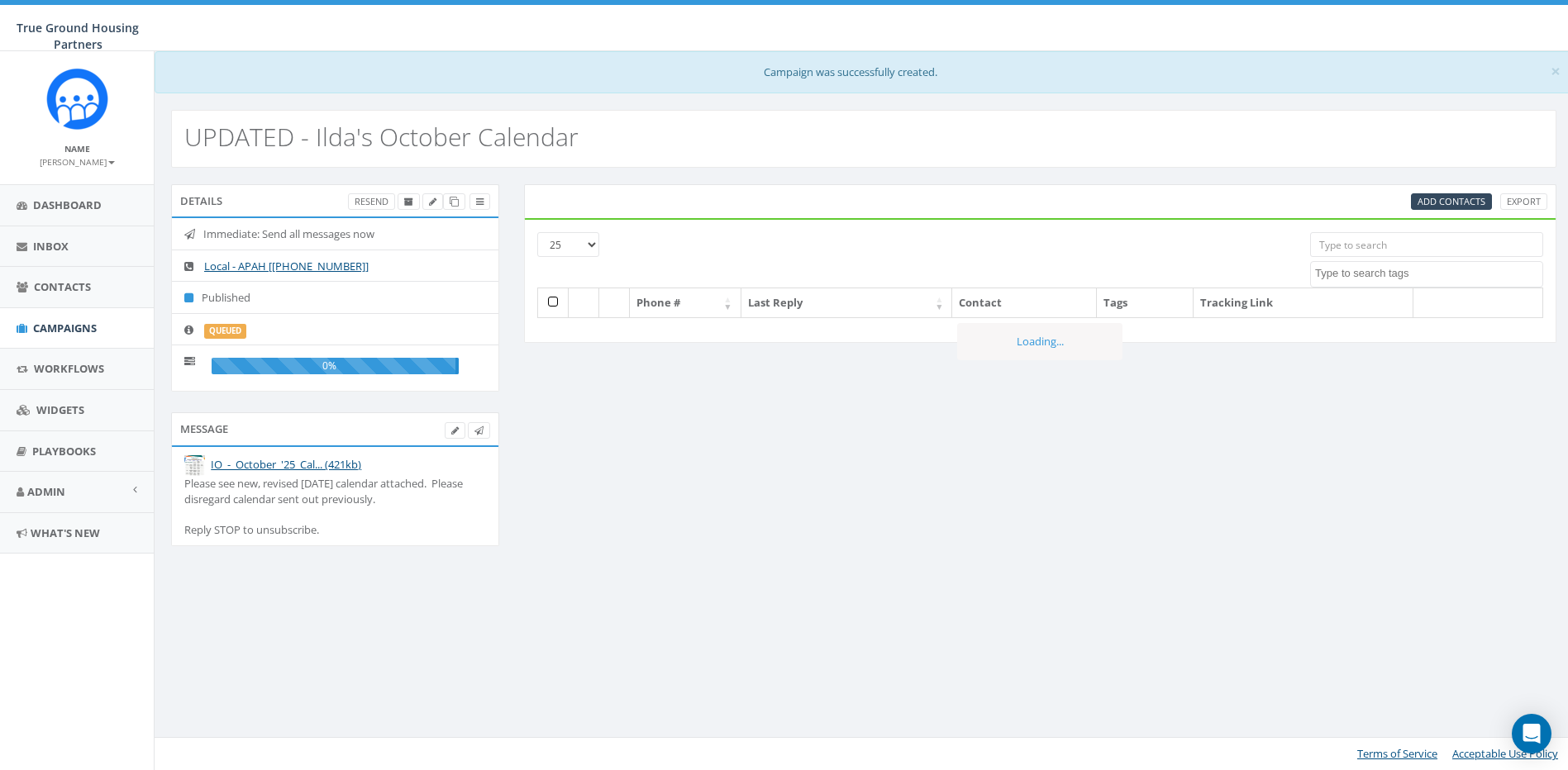
select select
